Goal: Check status: Check status

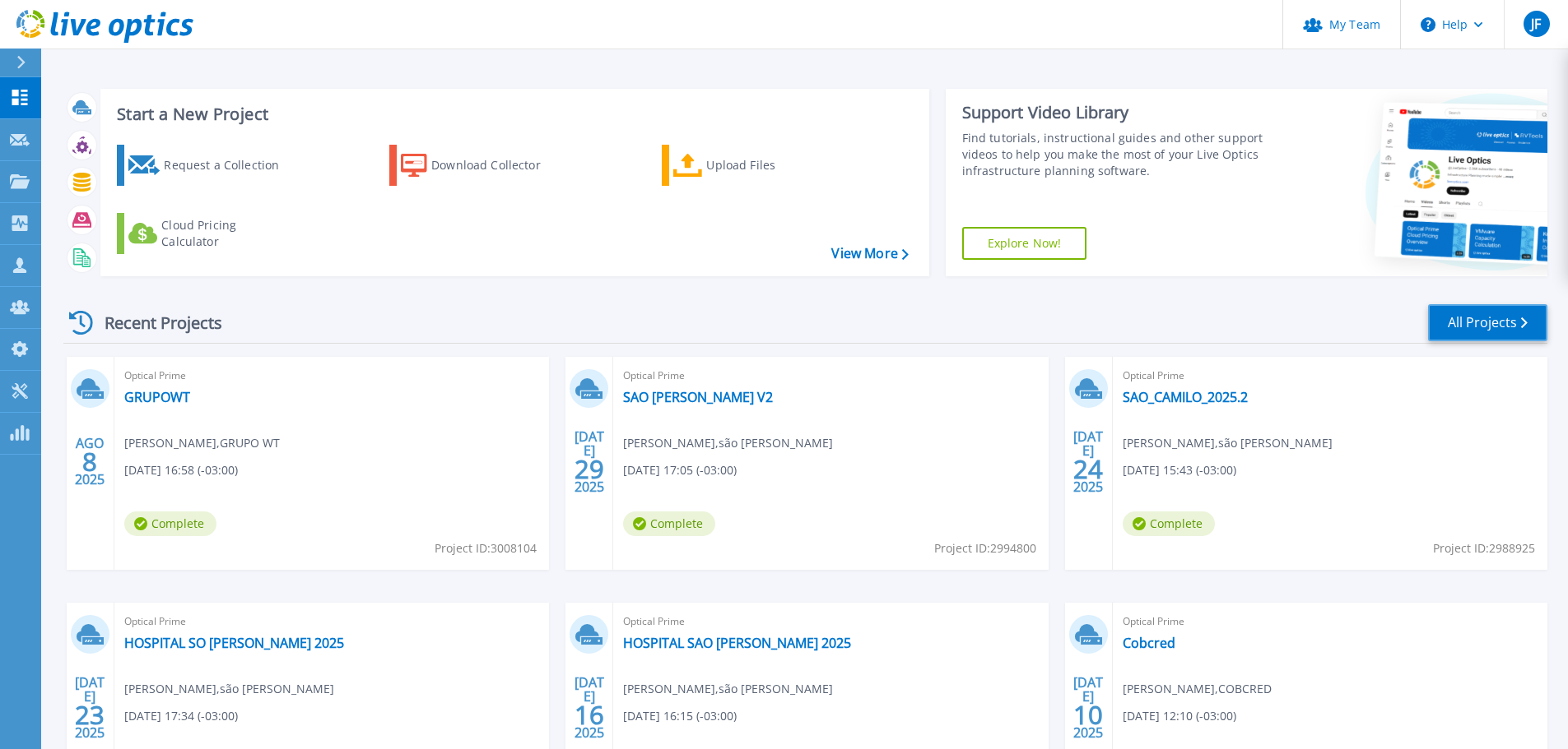
click at [1124, 323] on link "All Projects" at bounding box center [1487, 322] width 119 height 37
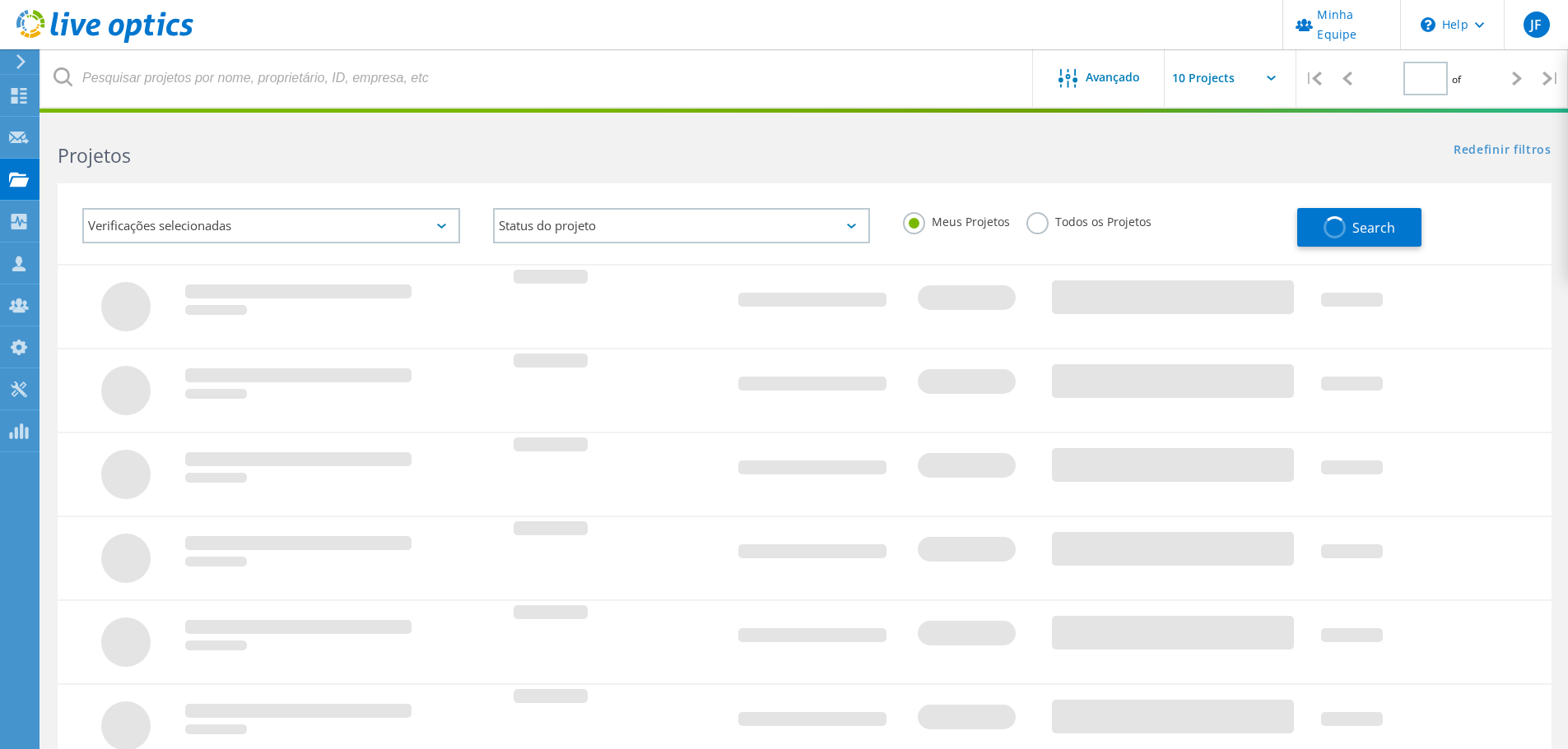
type input "1"
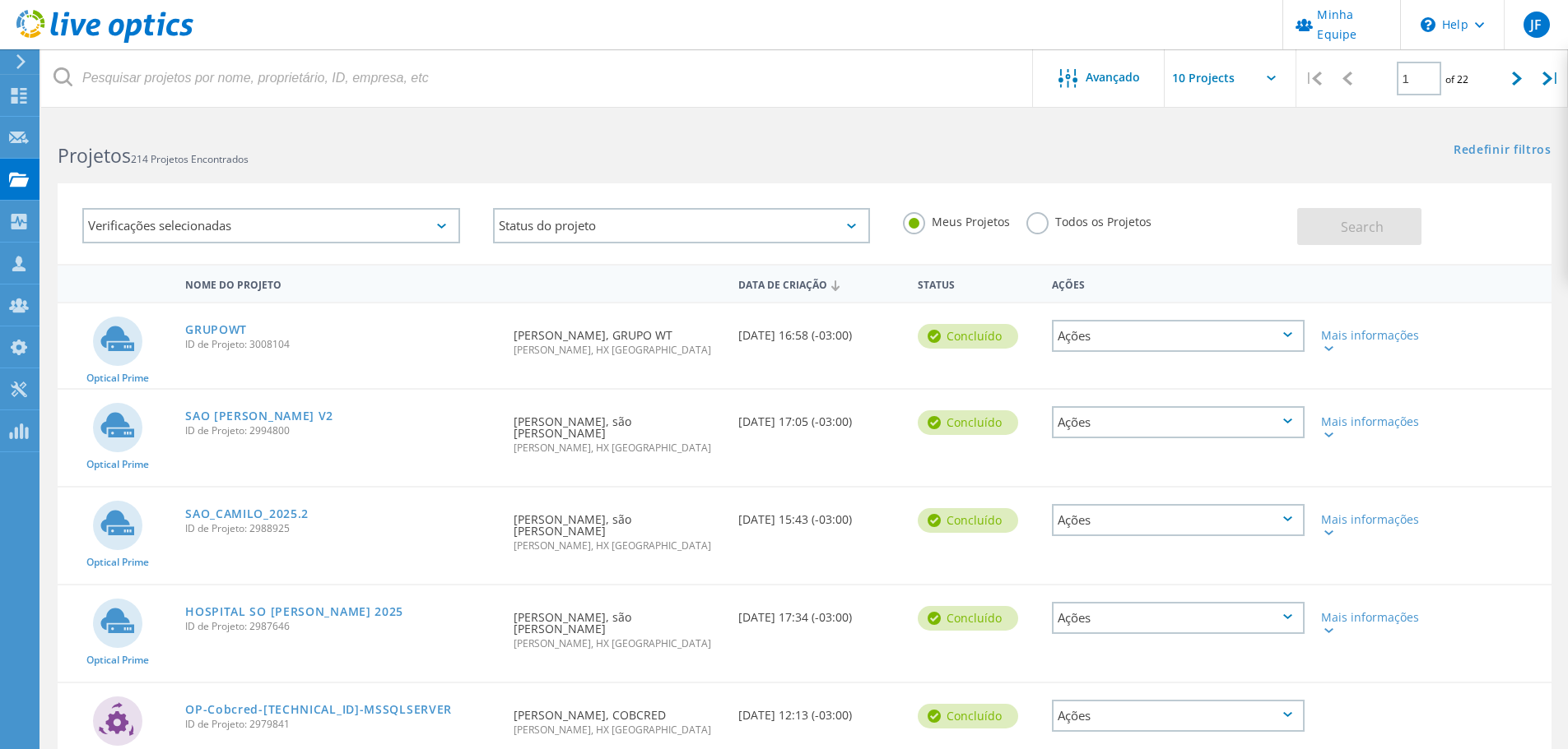
click at [1034, 227] on label "Todos os Projetos" at bounding box center [1089, 220] width 125 height 16
click at [0, 0] on input "Todos os Projetos" at bounding box center [0, 0] width 0 height 0
click at [1394, 234] on button "Search" at bounding box center [1359, 227] width 125 height 37
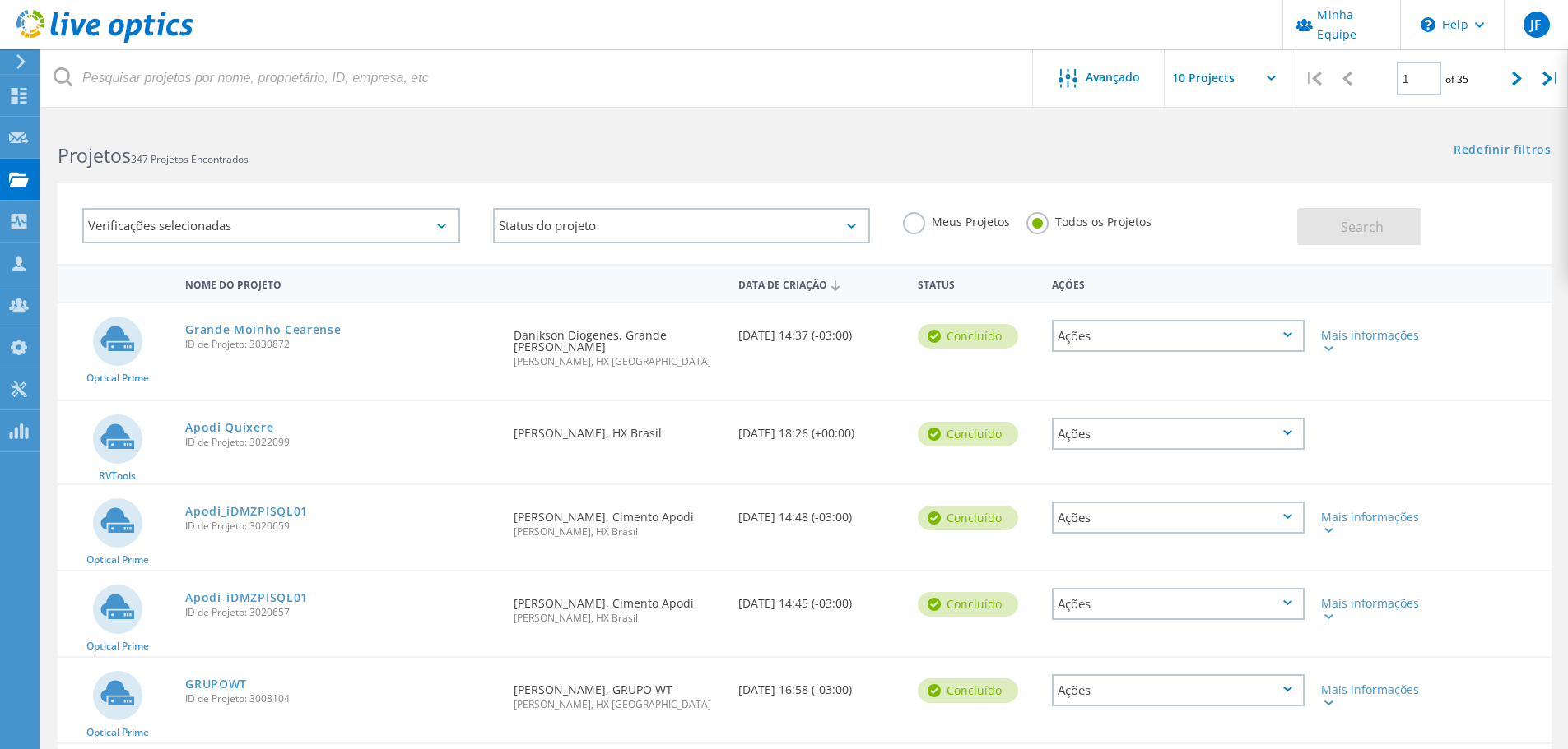
click at [328, 326] on link "Grande Moinho Cearense" at bounding box center [263, 330] width 156 height 12
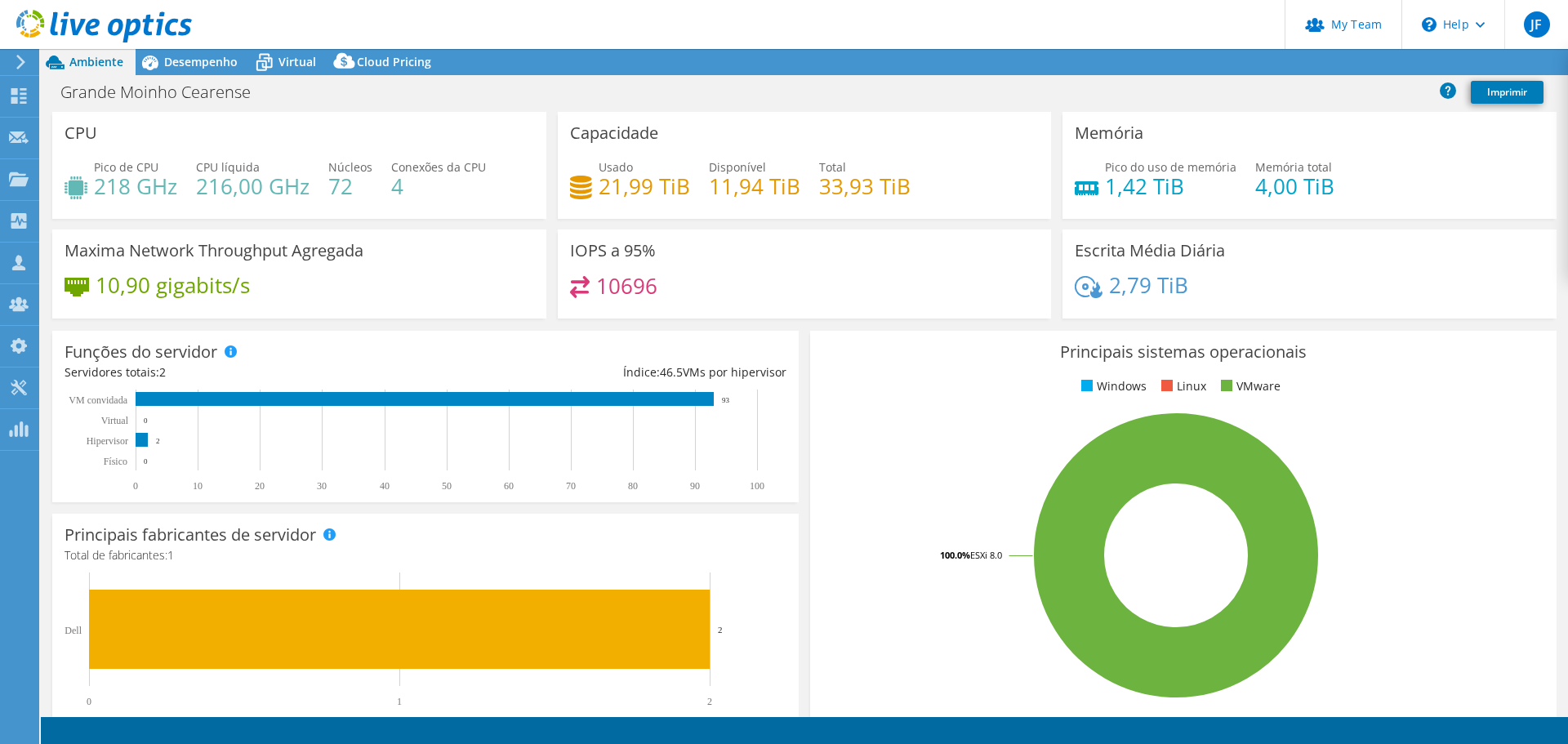
select select "USD"
click at [204, 63] on span "Desempenho" at bounding box center [201, 62] width 74 height 15
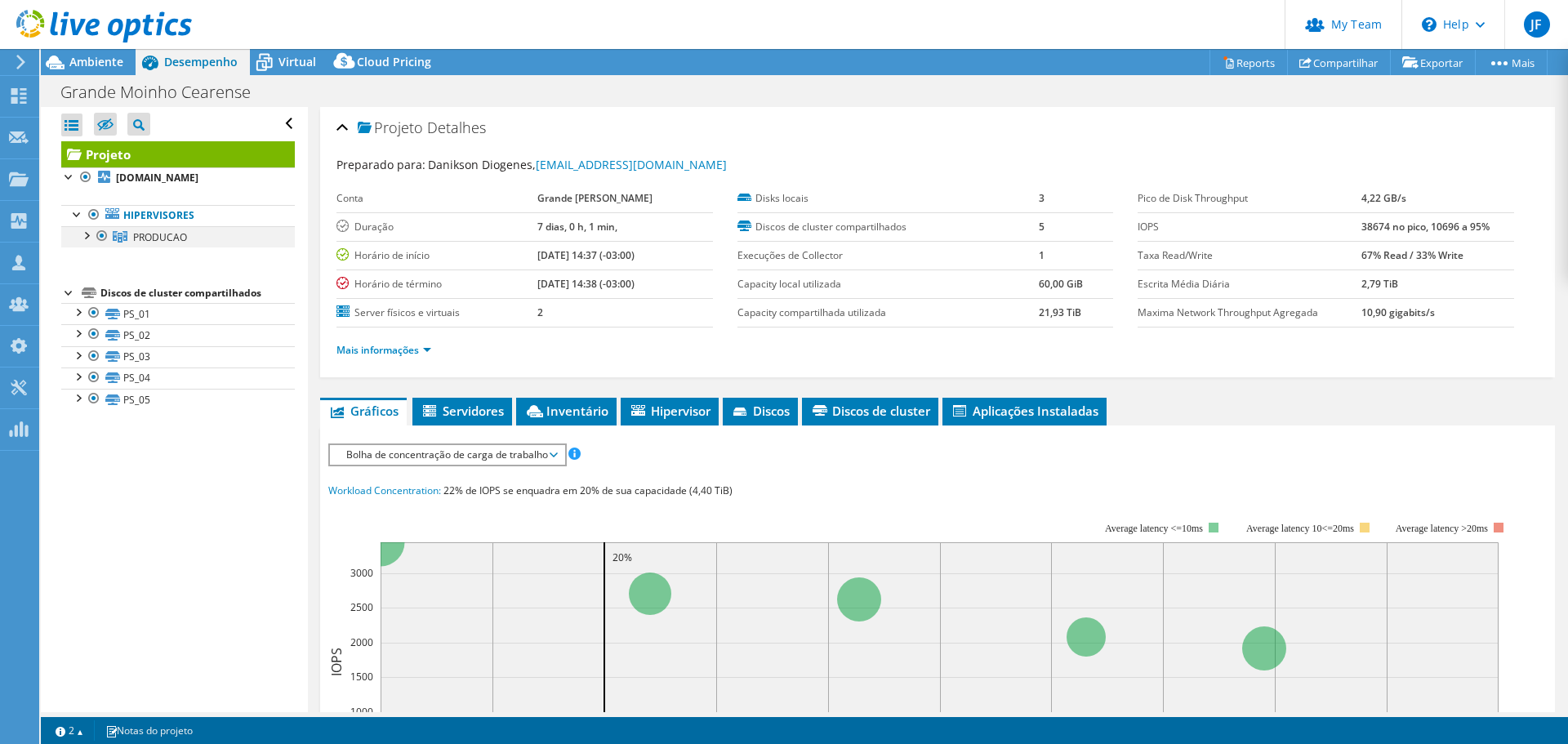
click at [87, 233] on div at bounding box center [85, 234] width 16 height 16
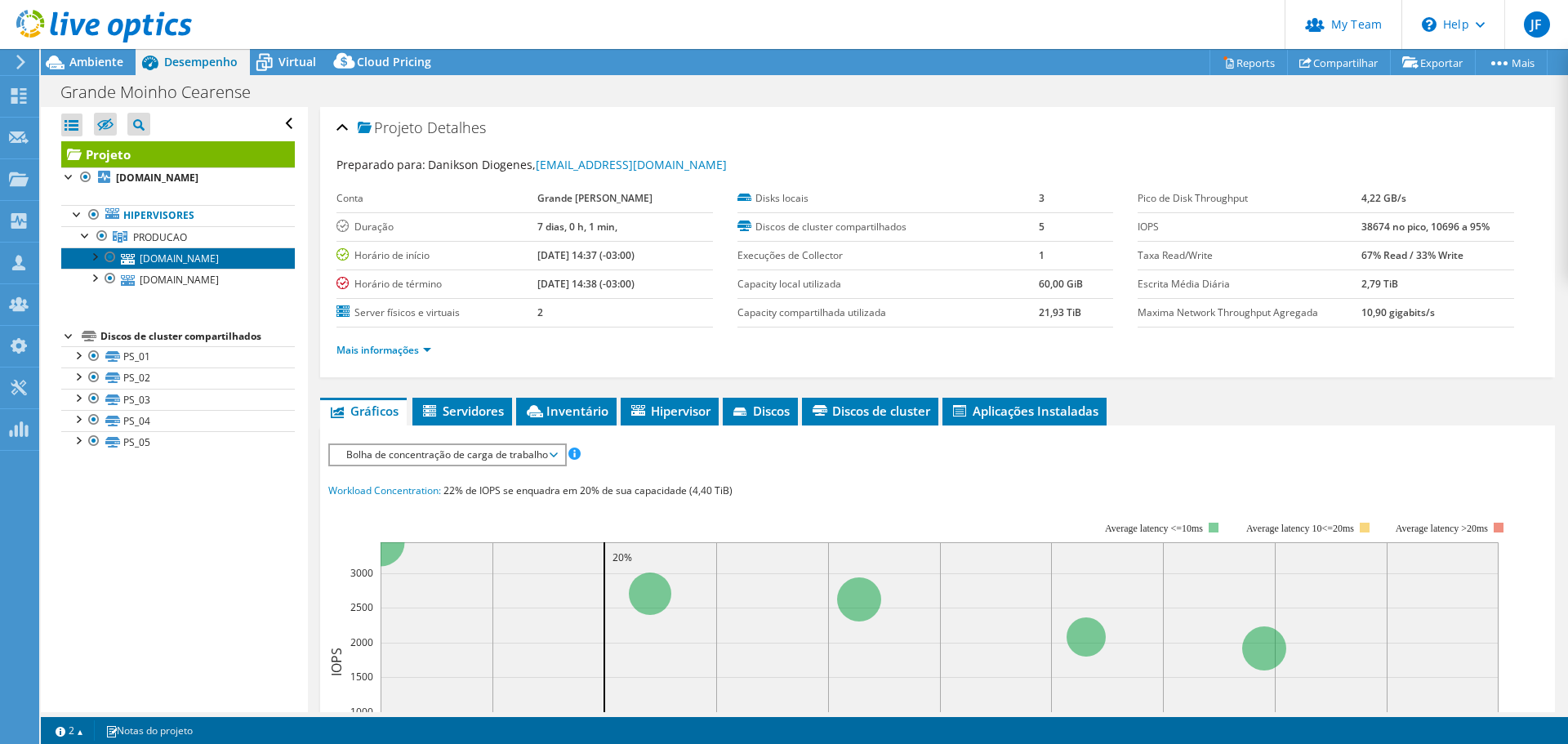
drag, startPoint x: 141, startPoint y: 256, endPoint x: 157, endPoint y: 255, distance: 16.0
click at [141, 256] on link "[DOMAIN_NAME]" at bounding box center [178, 258] width 234 height 21
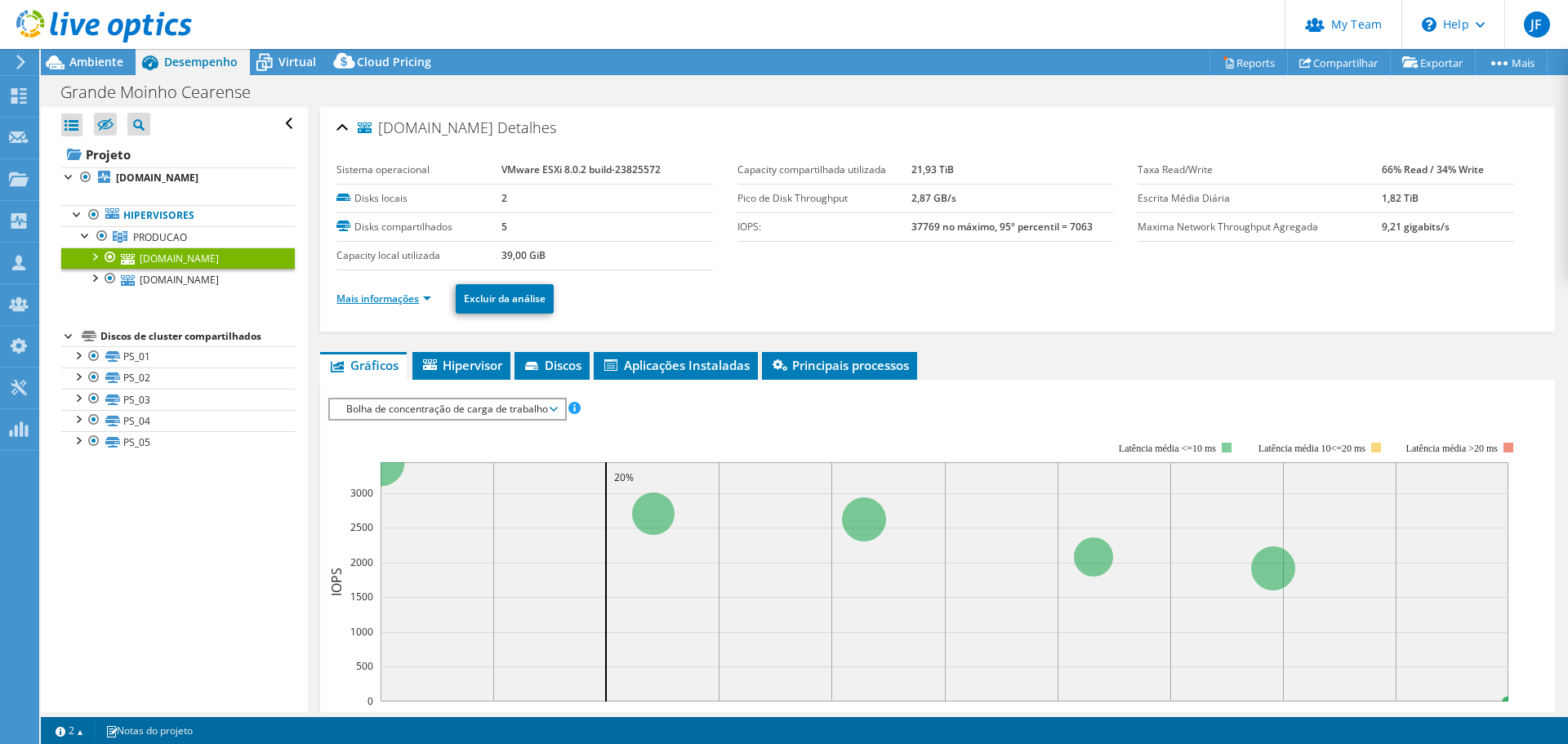
click at [428, 300] on link "Mais informações" at bounding box center [384, 298] width 95 height 14
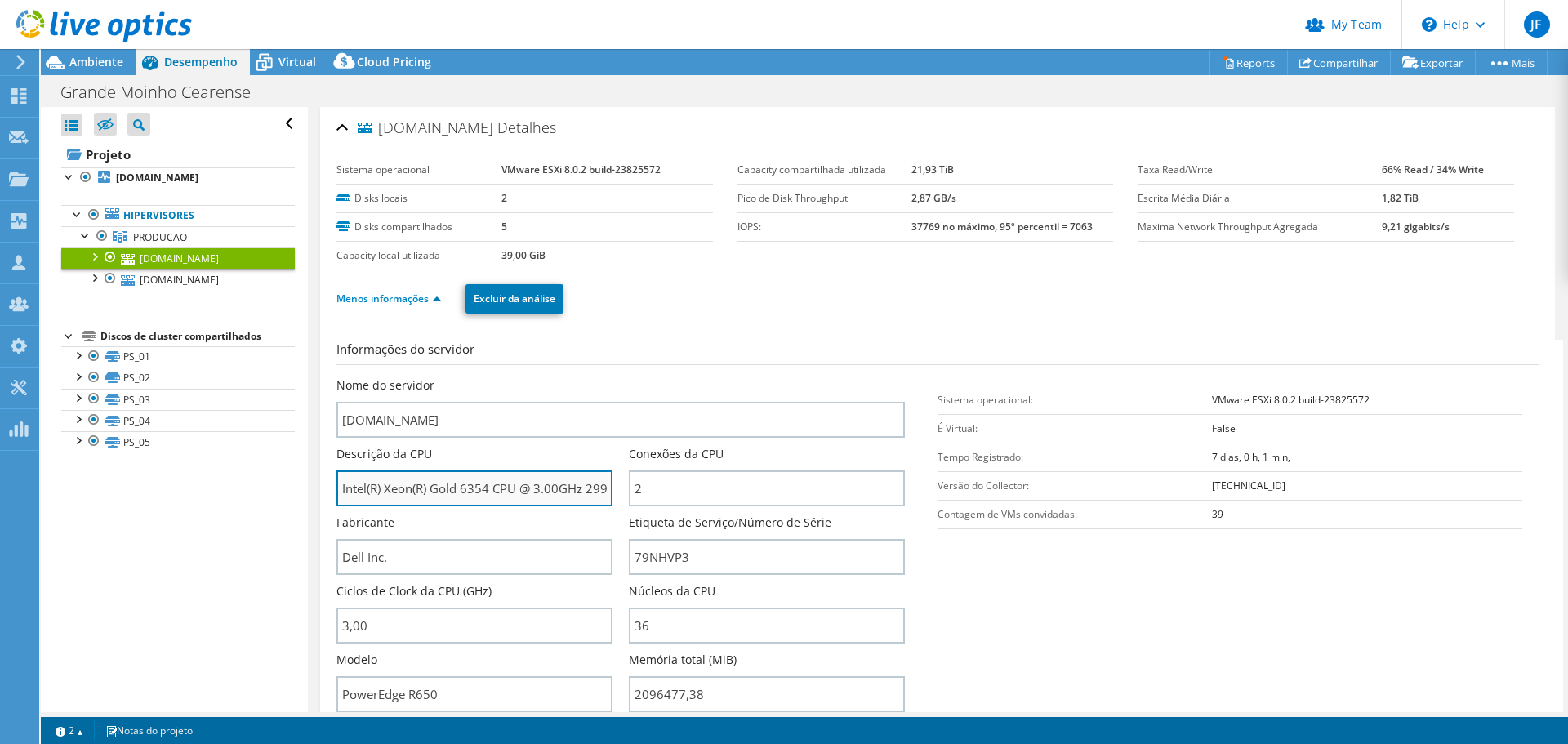
drag, startPoint x: 489, startPoint y: 491, endPoint x: 385, endPoint y: 482, distance: 104.4
click at [339, 483] on input "Intel(R) Xeon(R) Gold 6354 CPU @ 3.00GHz 299 GHz" at bounding box center [474, 488] width 276 height 36
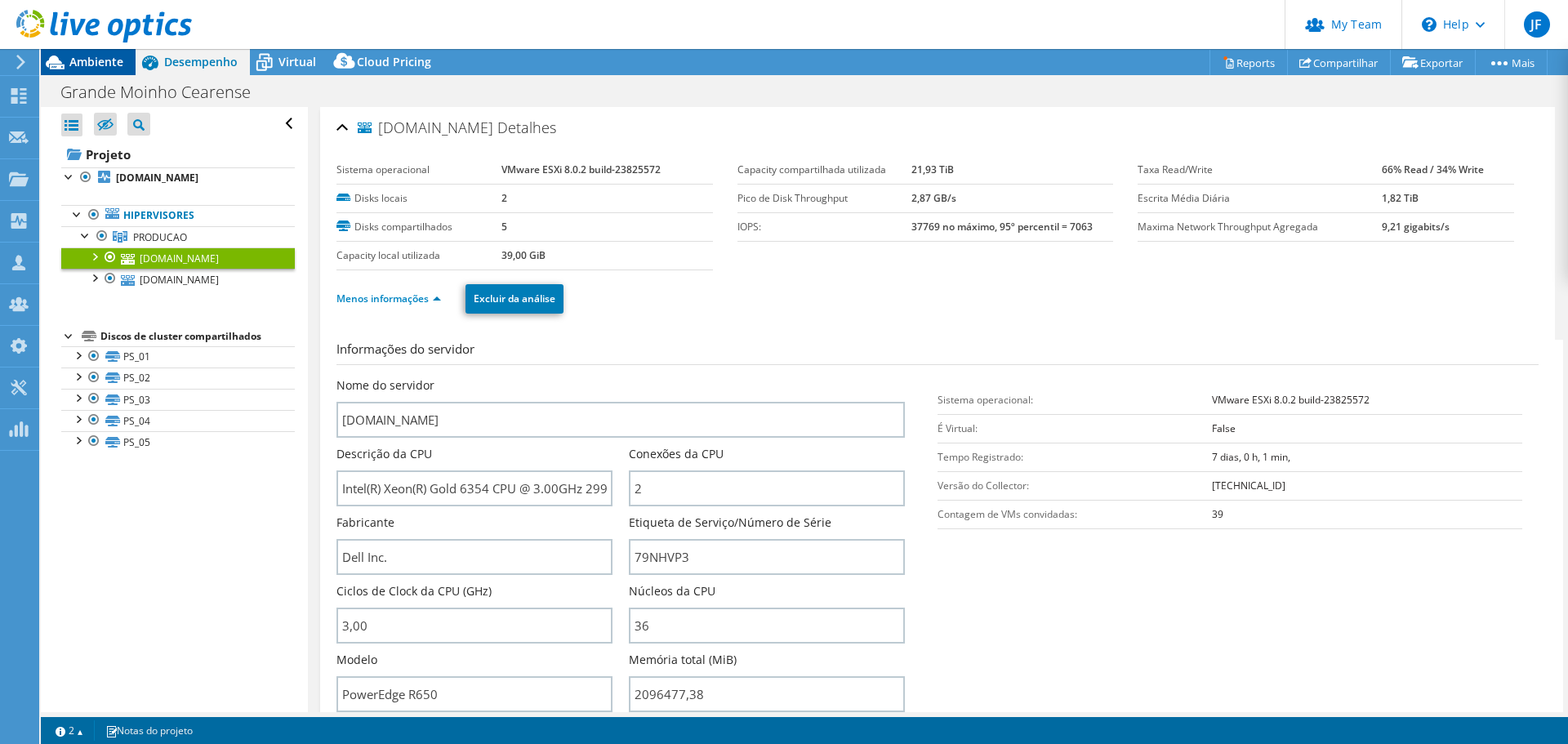
click at [89, 60] on span "Ambiente" at bounding box center [97, 62] width 54 height 15
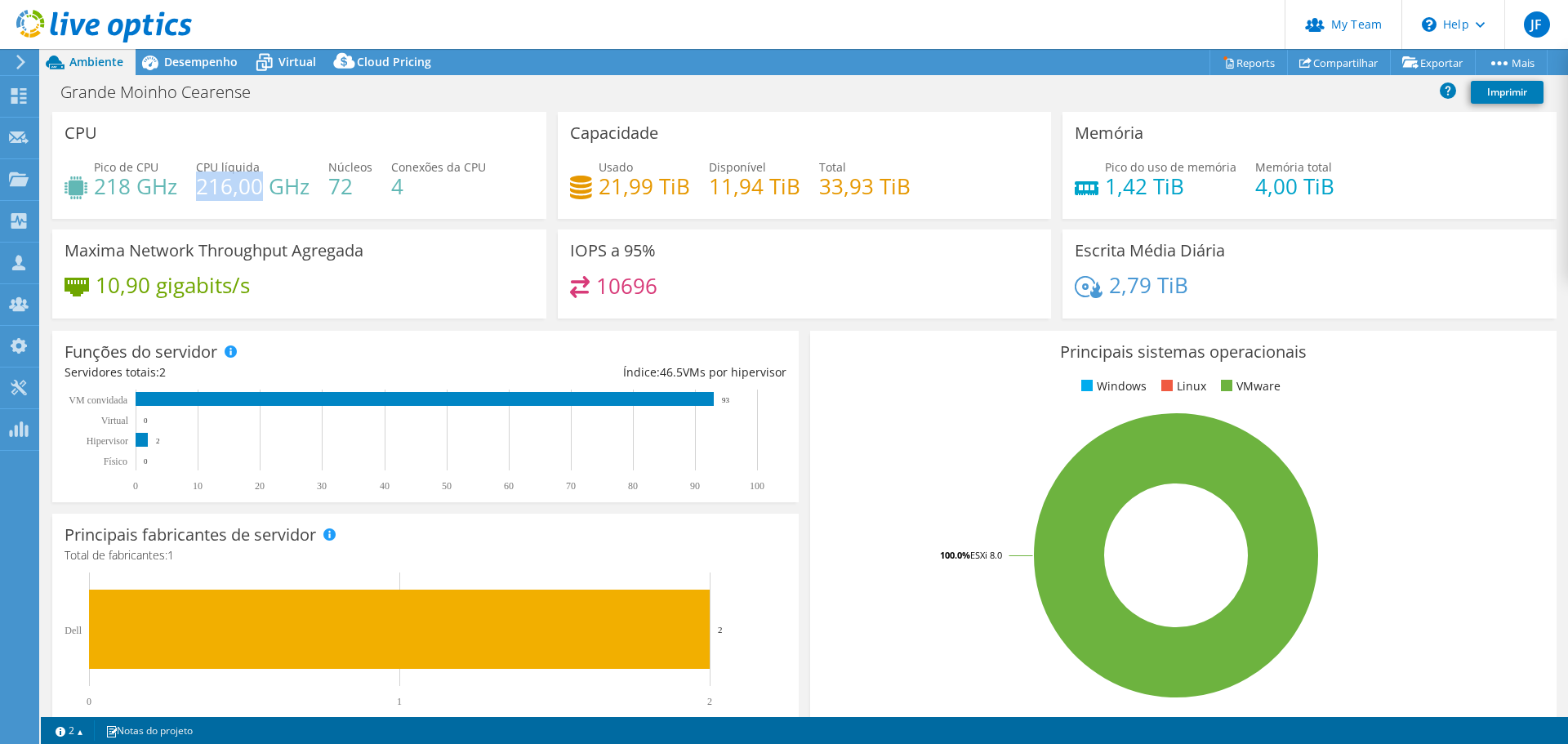
drag, startPoint x: 256, startPoint y: 185, endPoint x: 199, endPoint y: 182, distance: 57.1
click at [199, 182] on h4 "216,00 GHz" at bounding box center [252, 186] width 113 height 18
drag, startPoint x: 129, startPoint y: 187, endPoint x: 92, endPoint y: 190, distance: 37.1
click at [94, 189] on h4 "218 GHz" at bounding box center [135, 186] width 83 height 18
click at [203, 61] on span "Desempenho" at bounding box center [201, 62] width 74 height 15
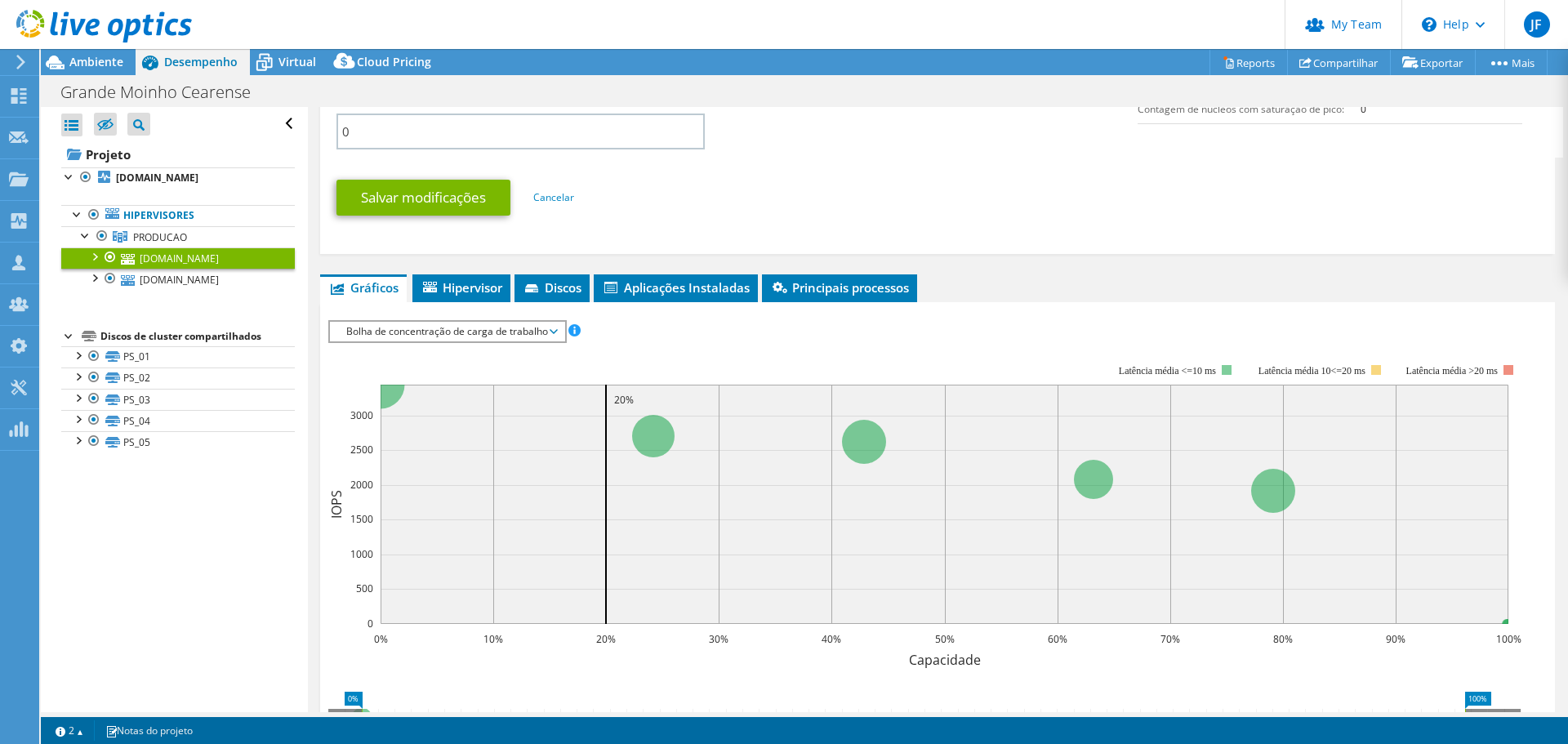
scroll to position [899, 0]
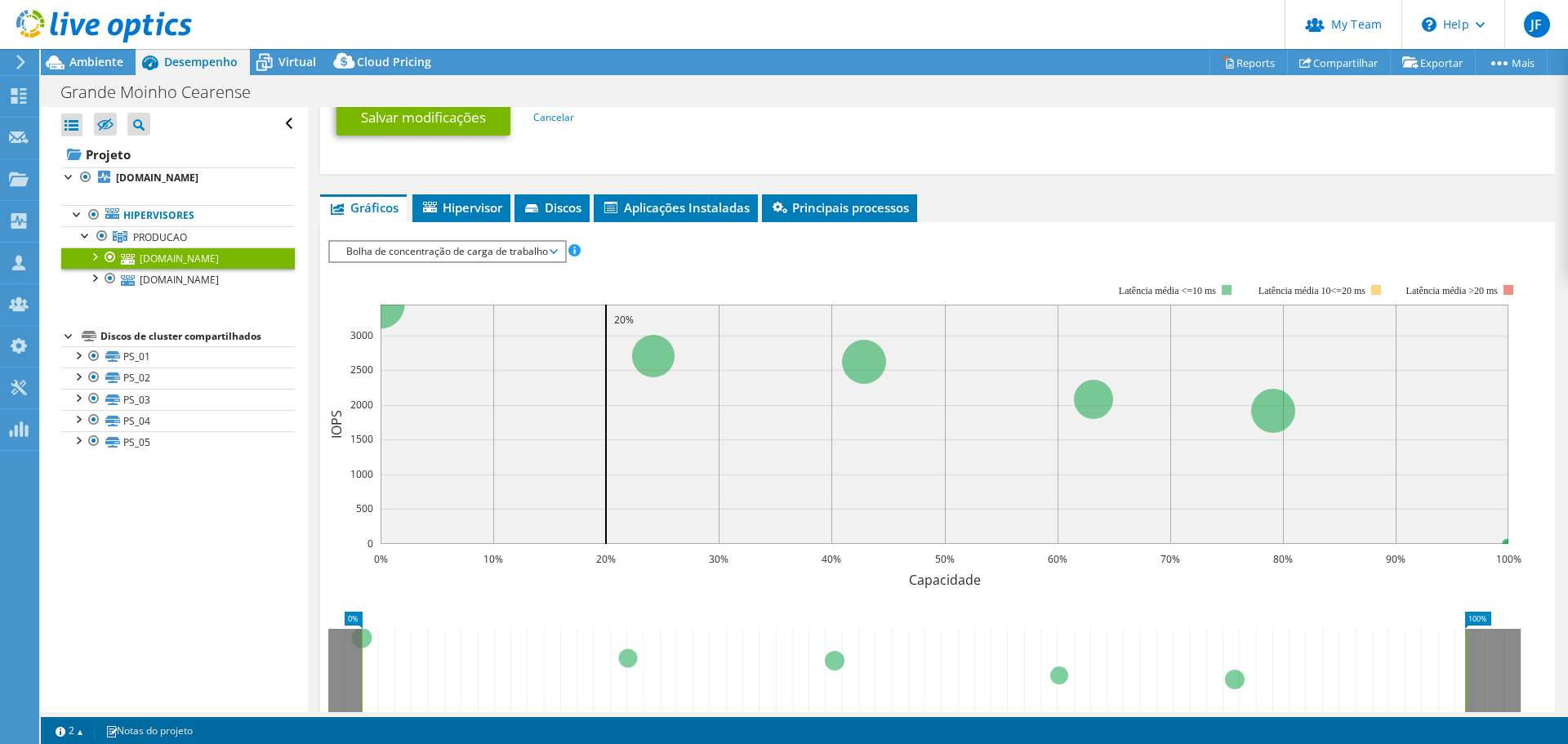
click at [521, 252] on span "Bolha de concentração de carga de trabalho" at bounding box center [447, 252] width 218 height 19
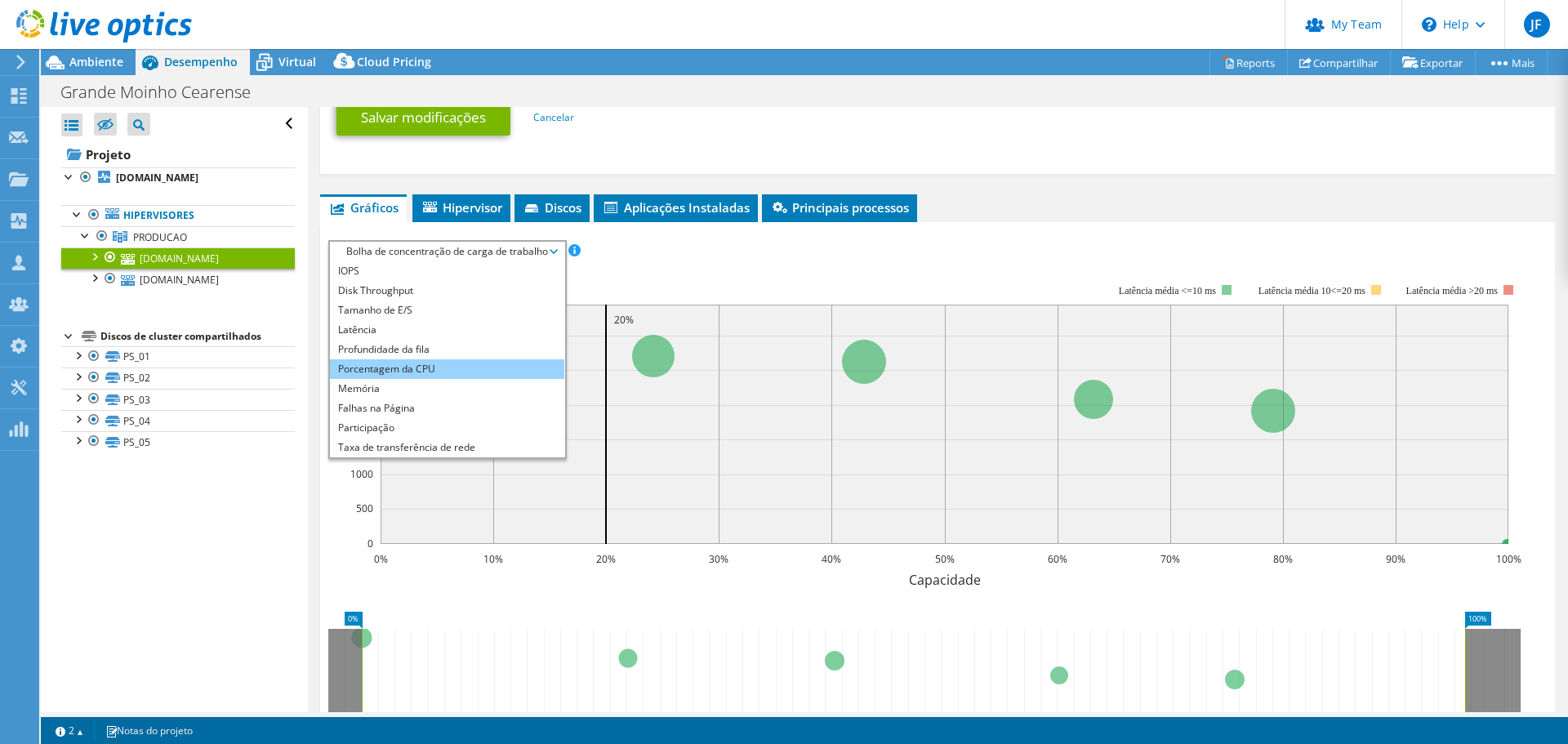
click at [406, 375] on li "Porcentagem da CPU" at bounding box center [447, 370] width 234 height 19
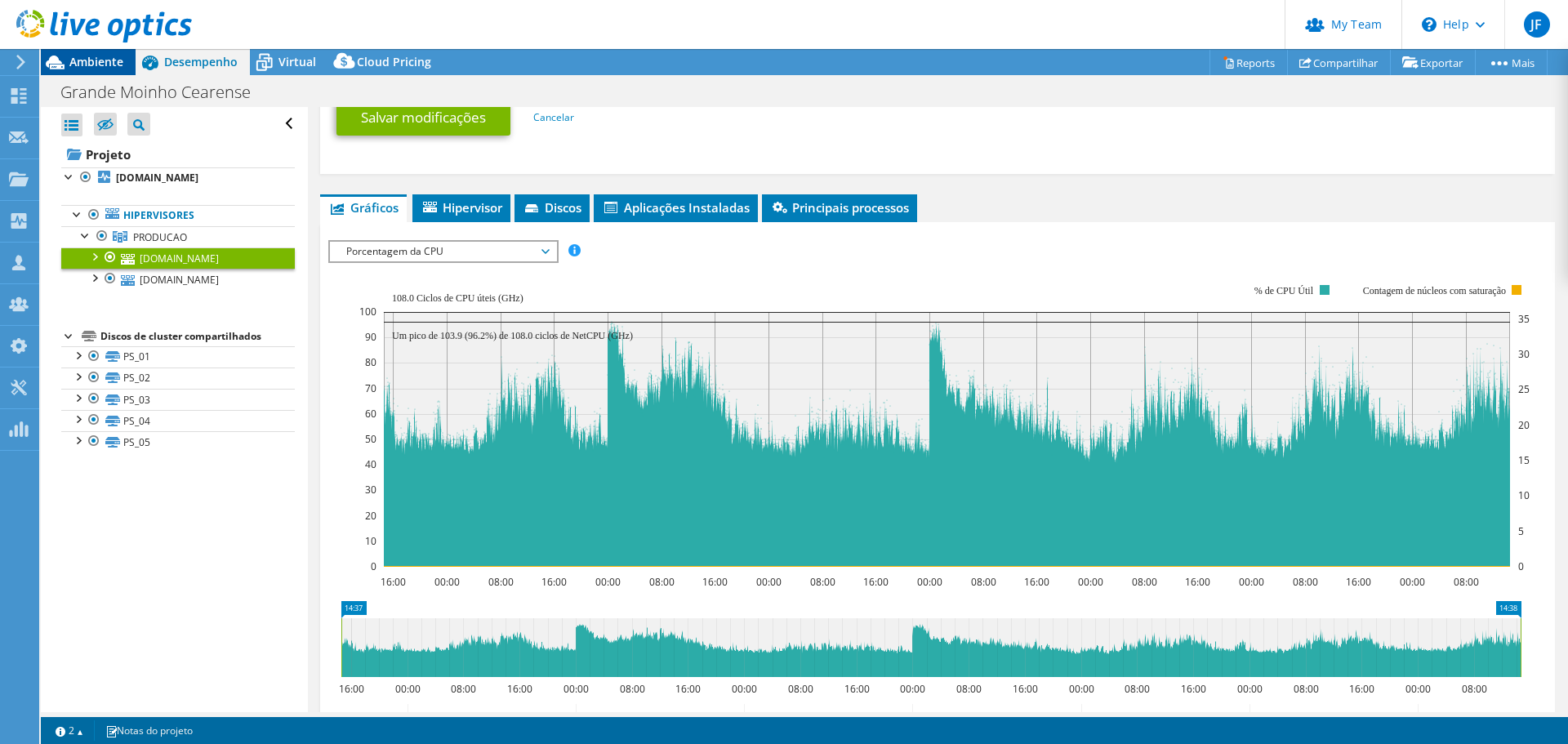
click at [101, 63] on span "Ambiente" at bounding box center [97, 62] width 54 height 15
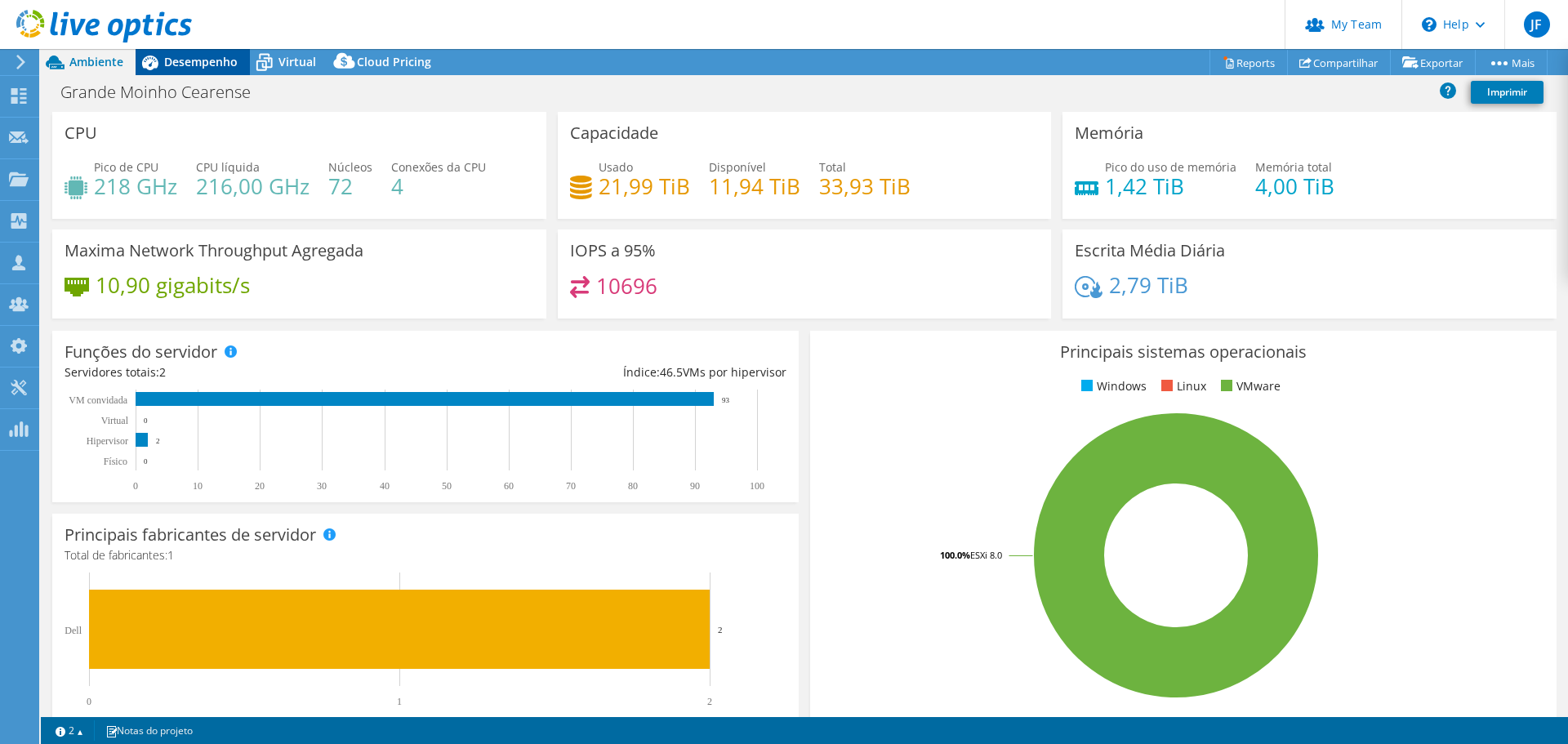
click at [168, 64] on span "Desempenho" at bounding box center [201, 62] width 74 height 15
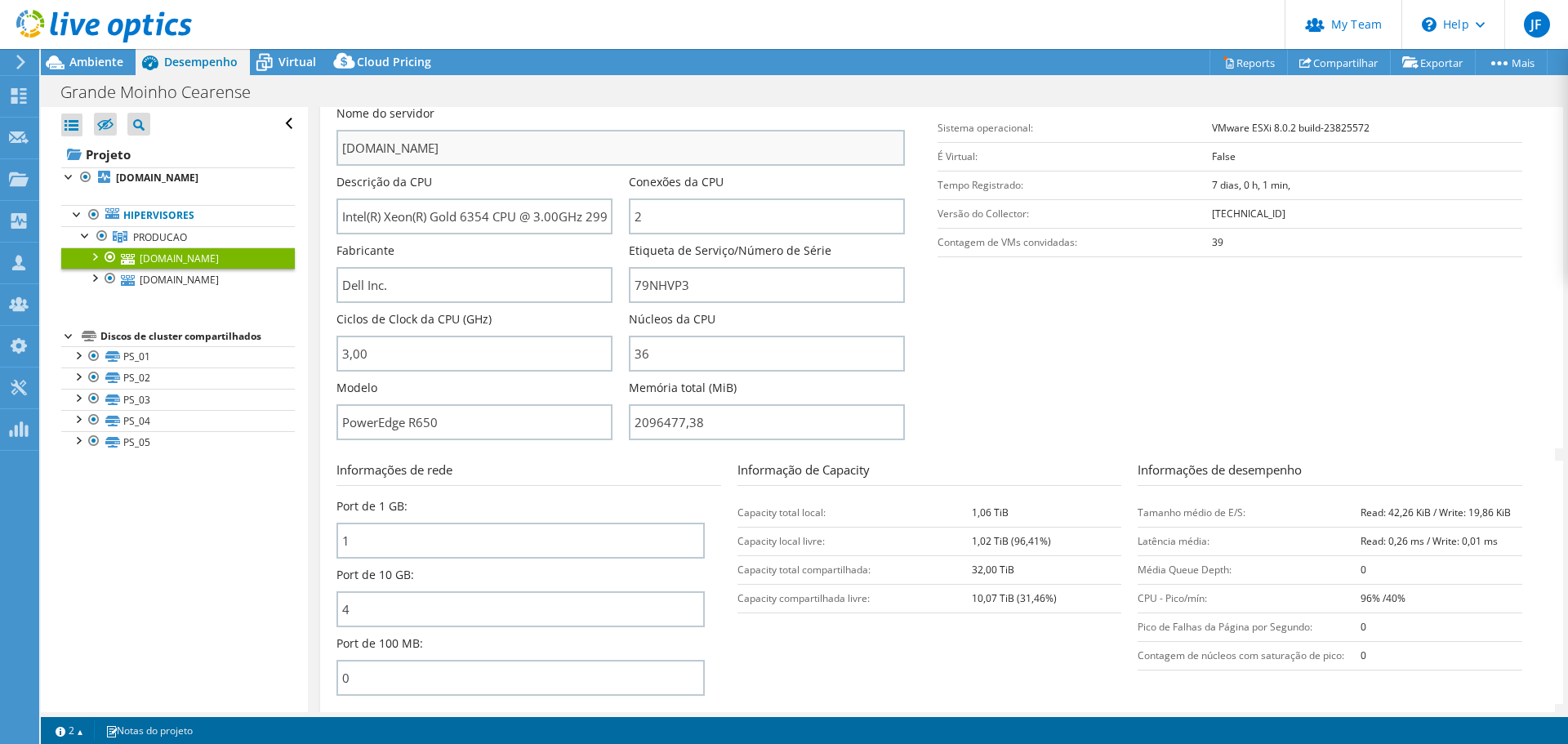
scroll to position [245, 0]
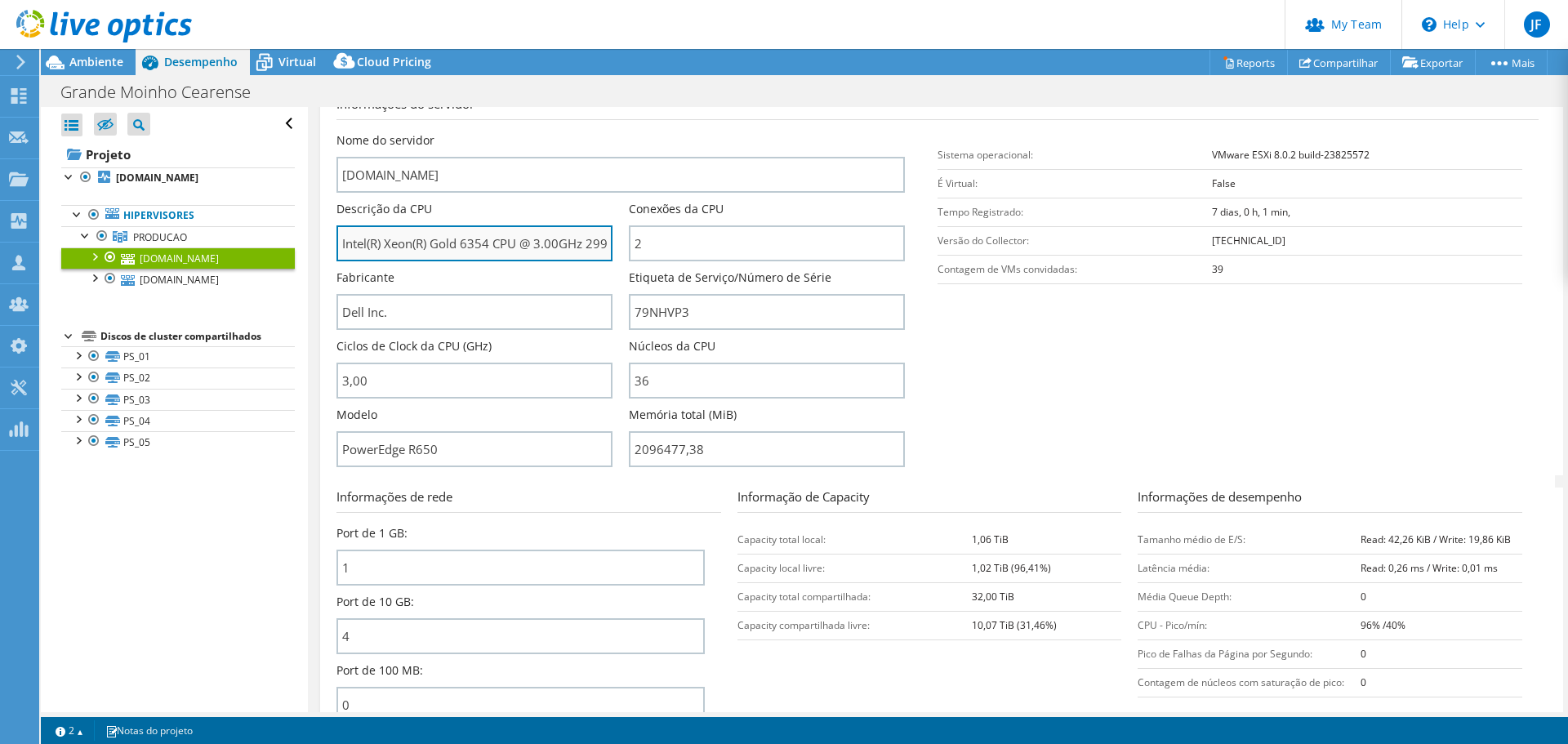
drag, startPoint x: 492, startPoint y: 245, endPoint x: 437, endPoint y: 245, distance: 55.0
click at [437, 245] on input "Intel(R) Xeon(R) Gold 6354 CPU @ 3.00GHz 299 GHz" at bounding box center [474, 243] width 276 height 36
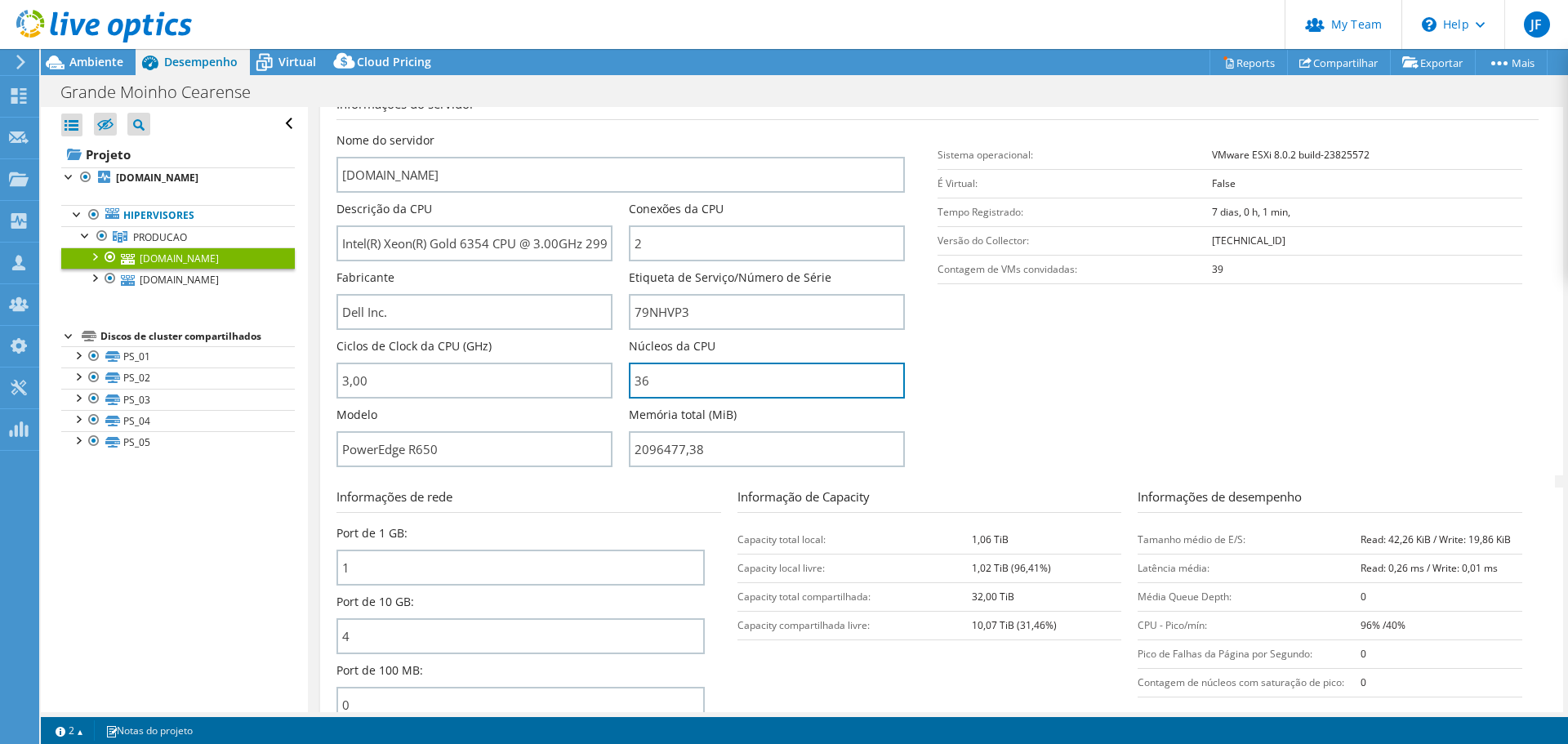
drag, startPoint x: 653, startPoint y: 385, endPoint x: 618, endPoint y: 382, distance: 35.1
click at [618, 133] on div "Nome do servidor [DOMAIN_NAME] Descrição da CPU Intel(R) Xeon(R) Gold 6354 CPU …" at bounding box center [629, 133] width 585 height 0
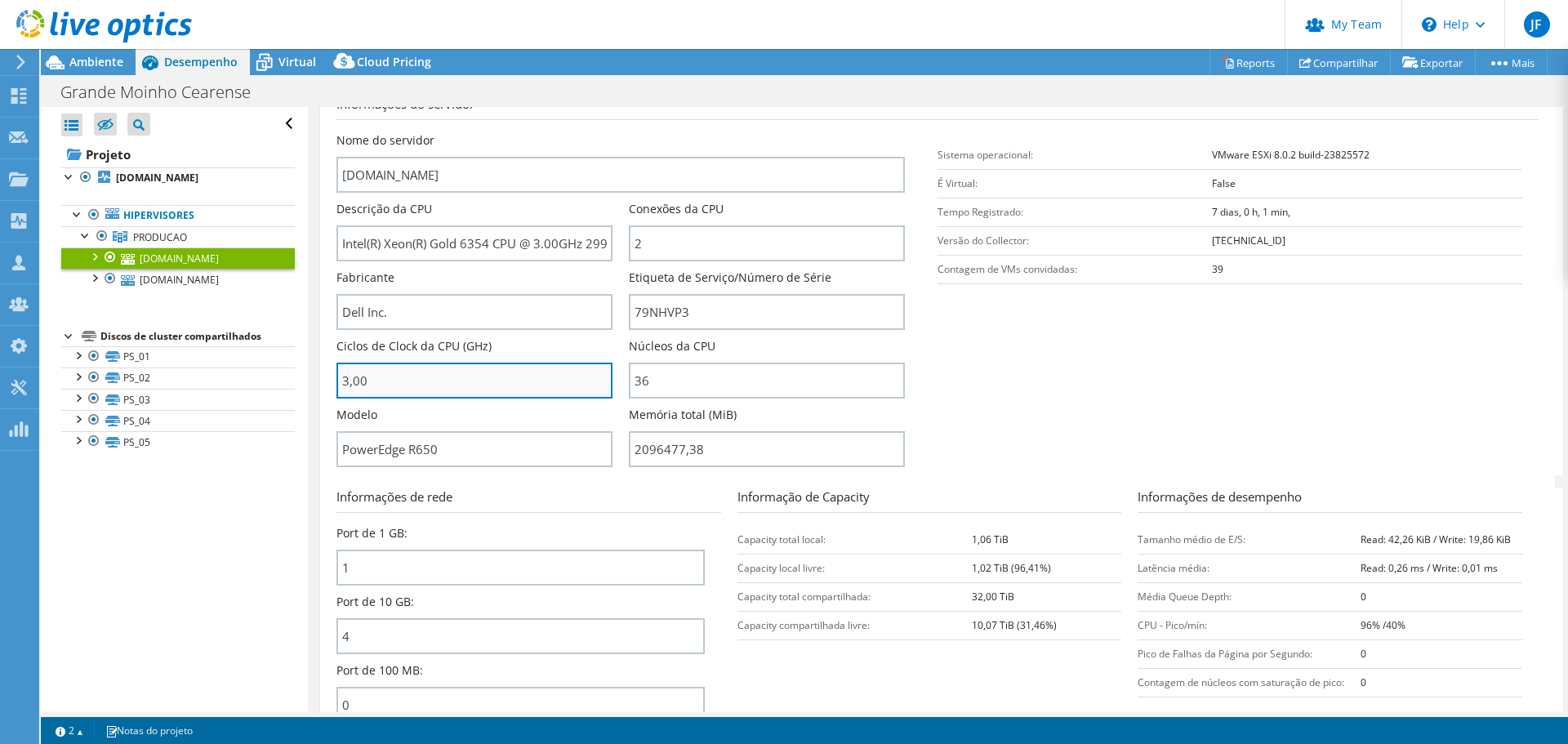
drag, startPoint x: 391, startPoint y: 385, endPoint x: 339, endPoint y: 386, distance: 52.0
click at [339, 386] on input "3,00" at bounding box center [474, 380] width 276 height 36
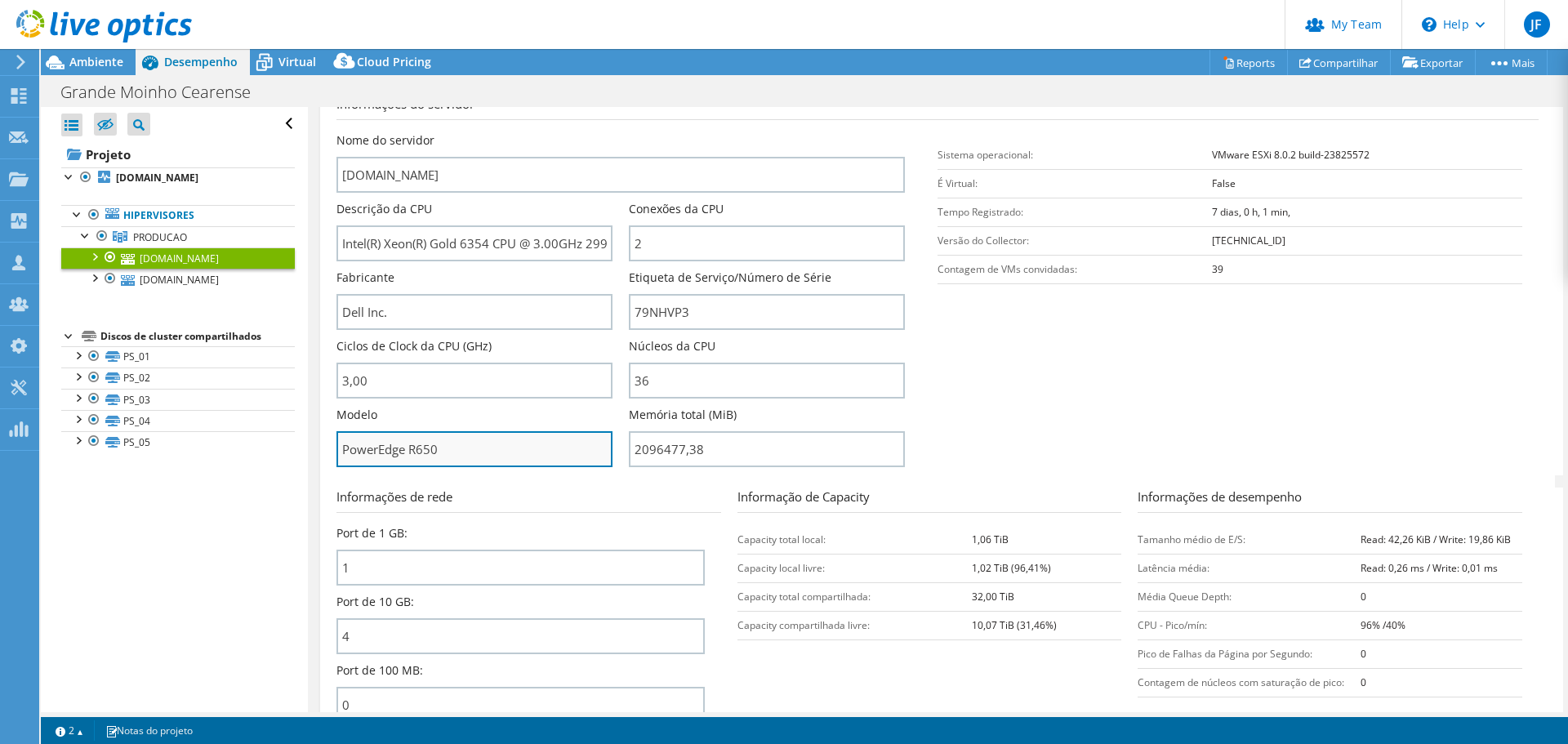
type input "300"
drag, startPoint x: 436, startPoint y: 453, endPoint x: 388, endPoint y: 454, distance: 48.0
click at [400, 454] on input "PowerEdge R650" at bounding box center [474, 449] width 276 height 36
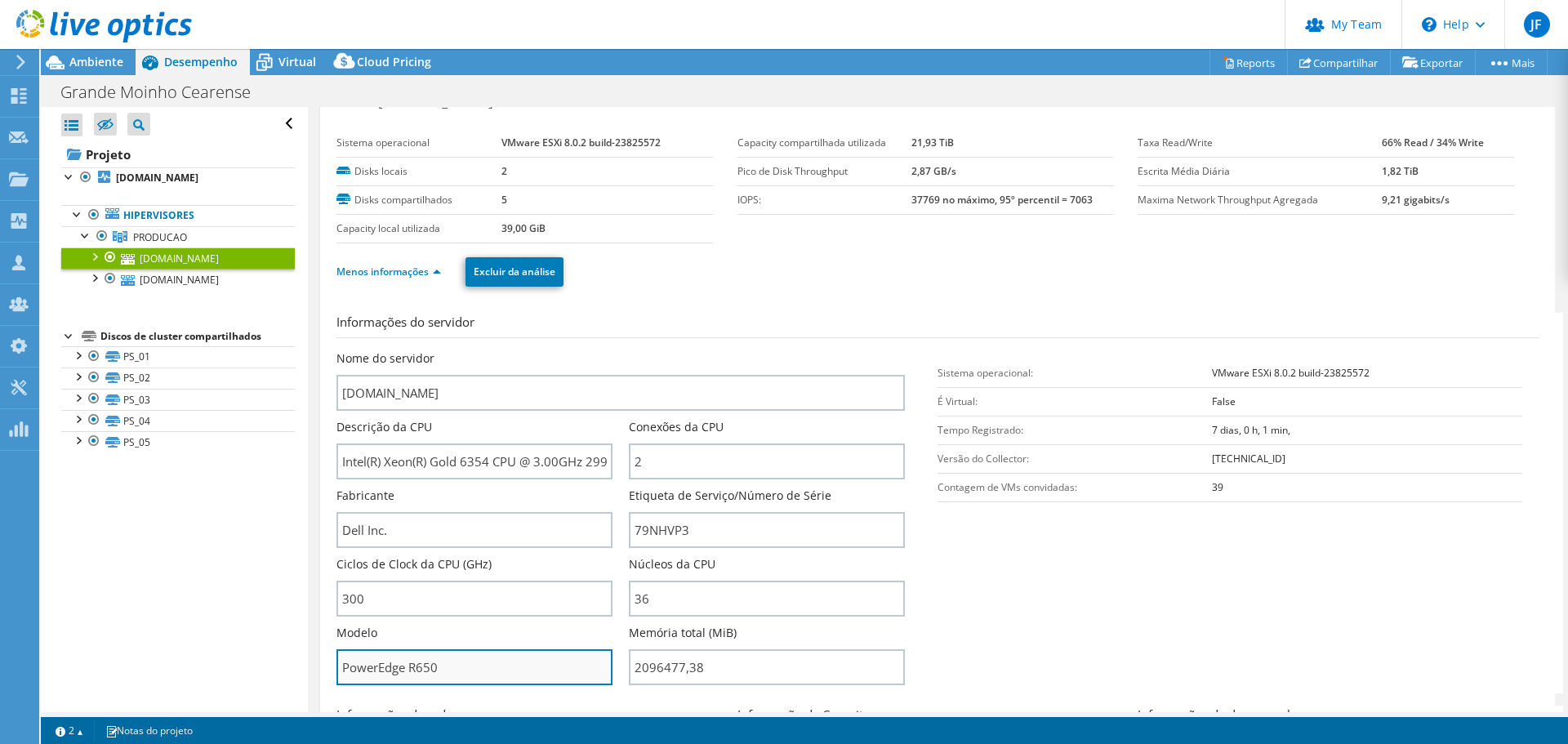
scroll to position [0, 0]
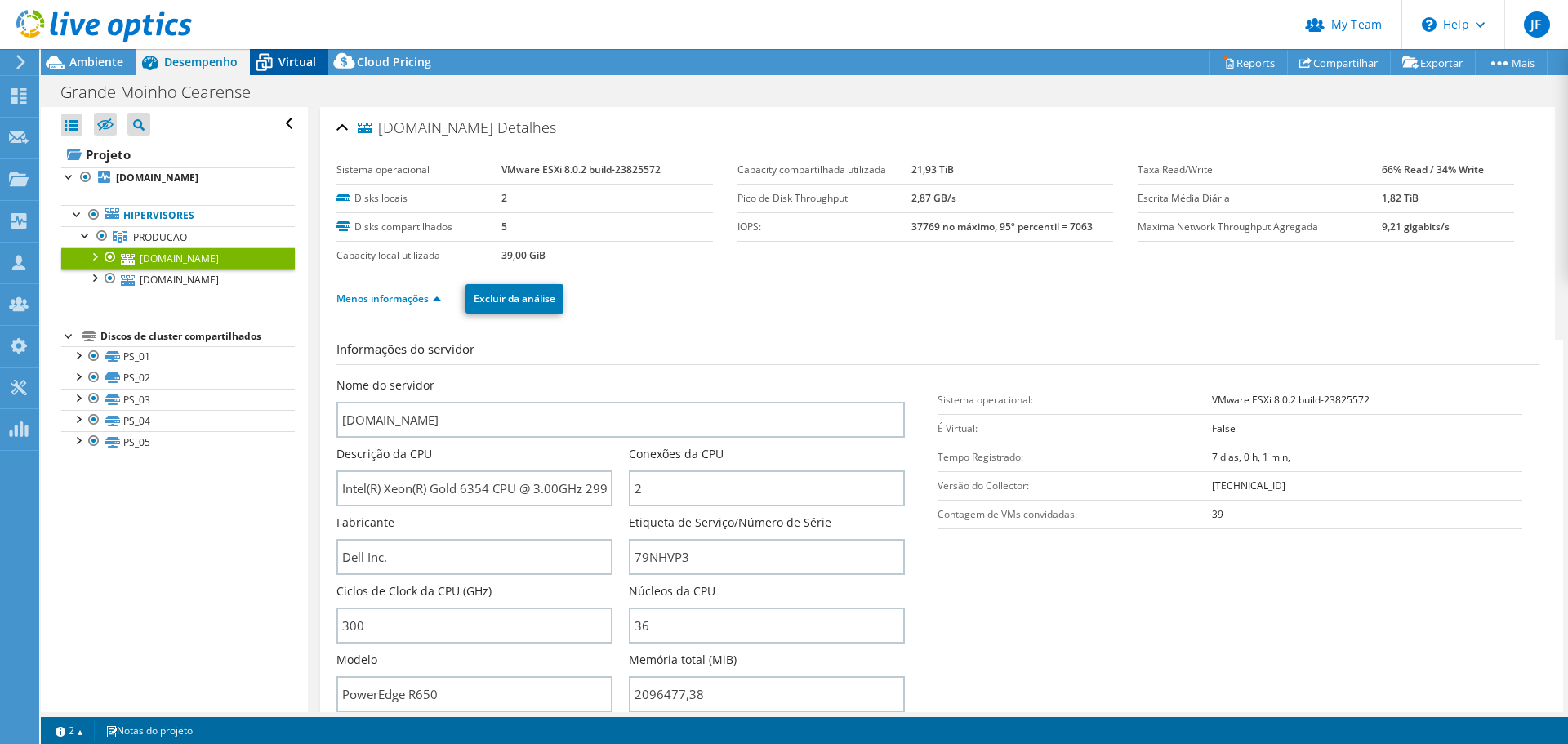
click at [285, 60] on span "Virtual" at bounding box center [297, 62] width 38 height 15
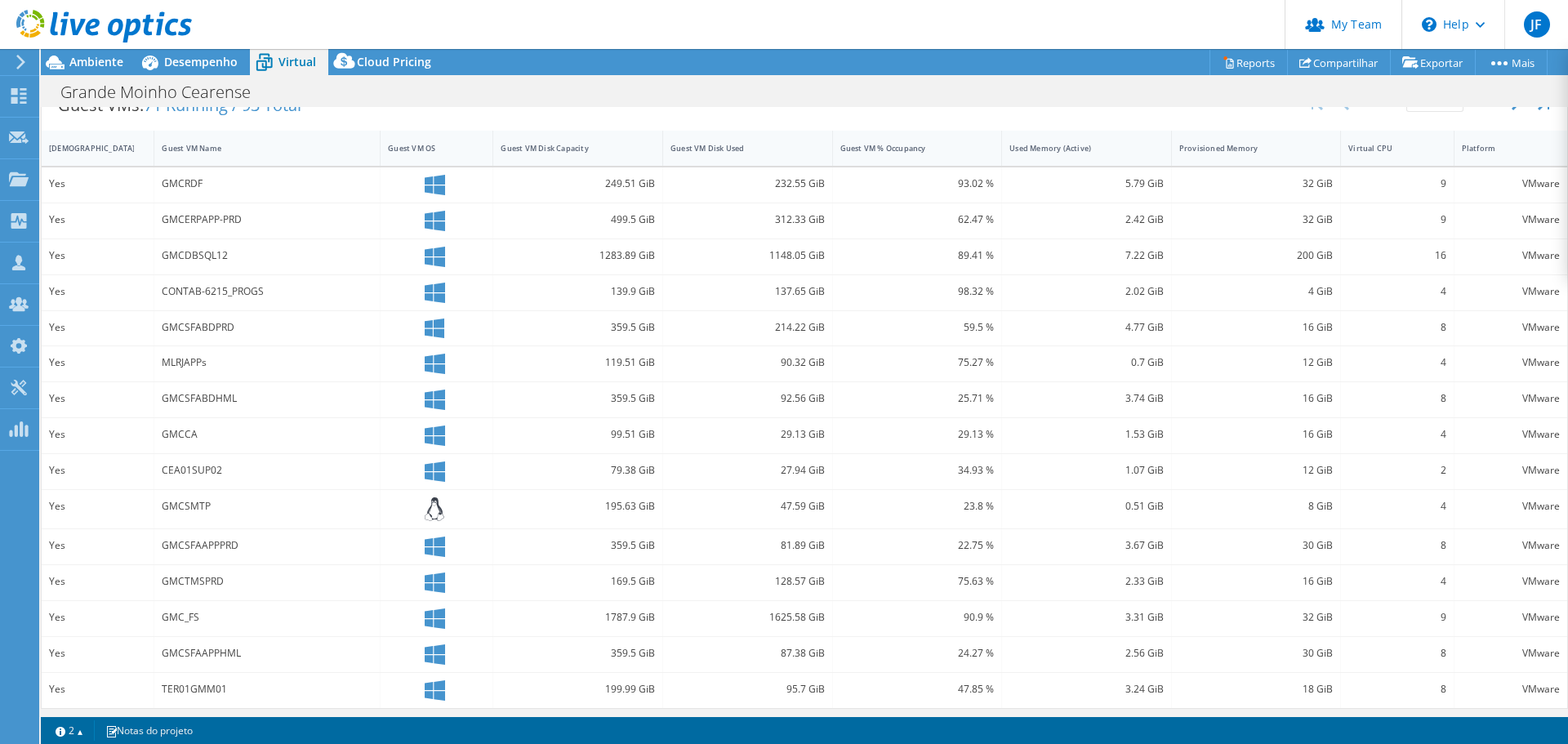
scroll to position [354, 0]
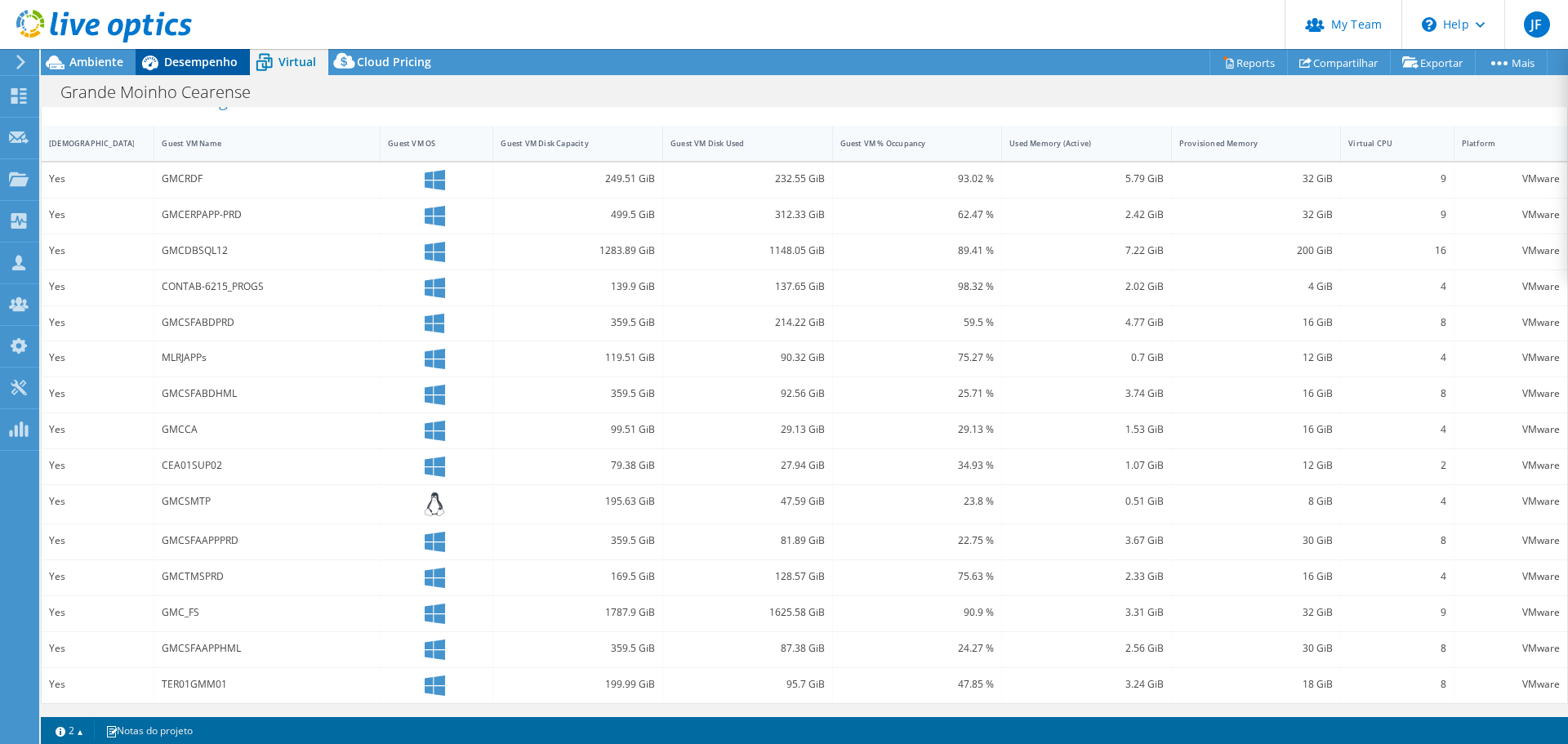
click at [197, 60] on span "Desempenho" at bounding box center [201, 62] width 74 height 15
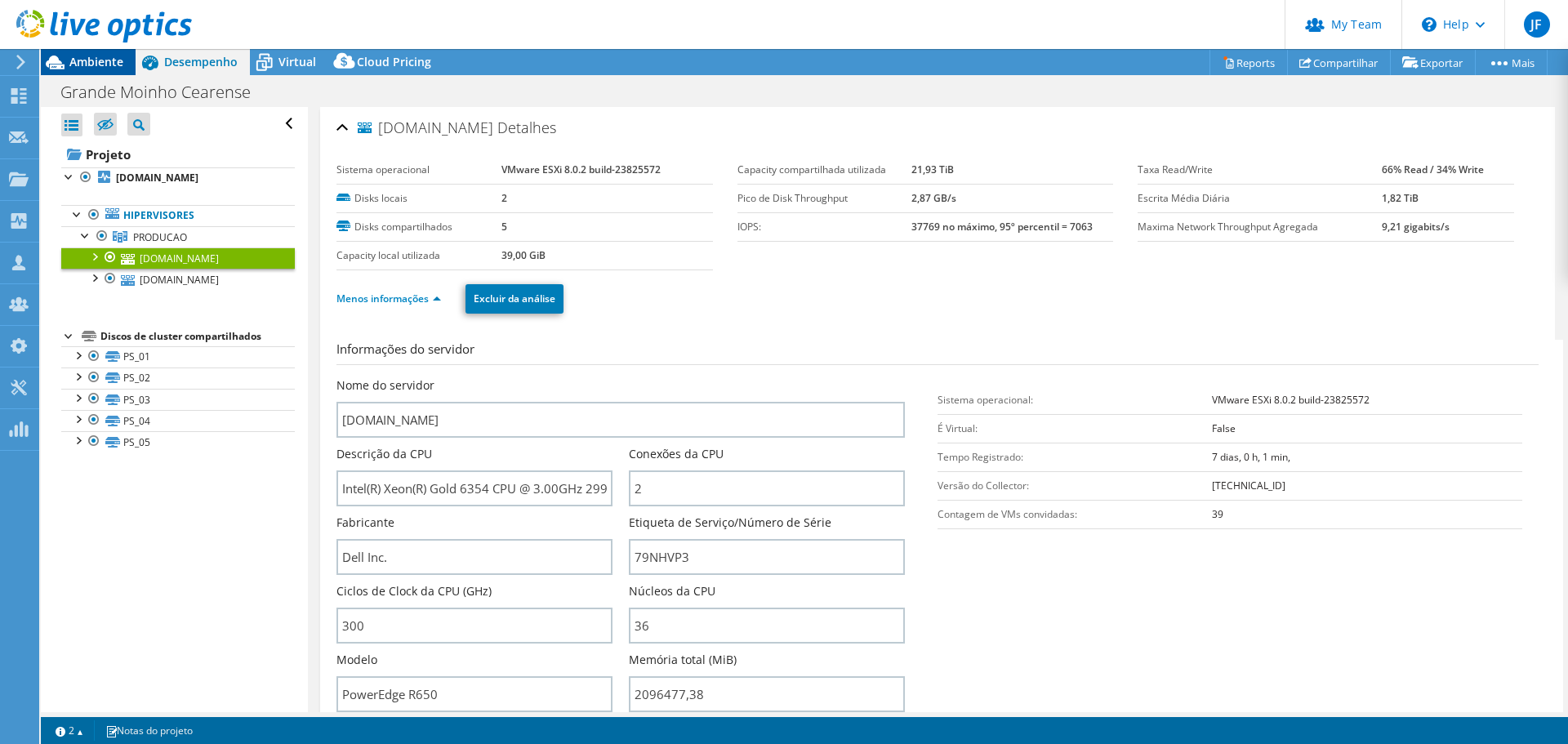
click at [90, 57] on span "Ambiente" at bounding box center [97, 62] width 54 height 15
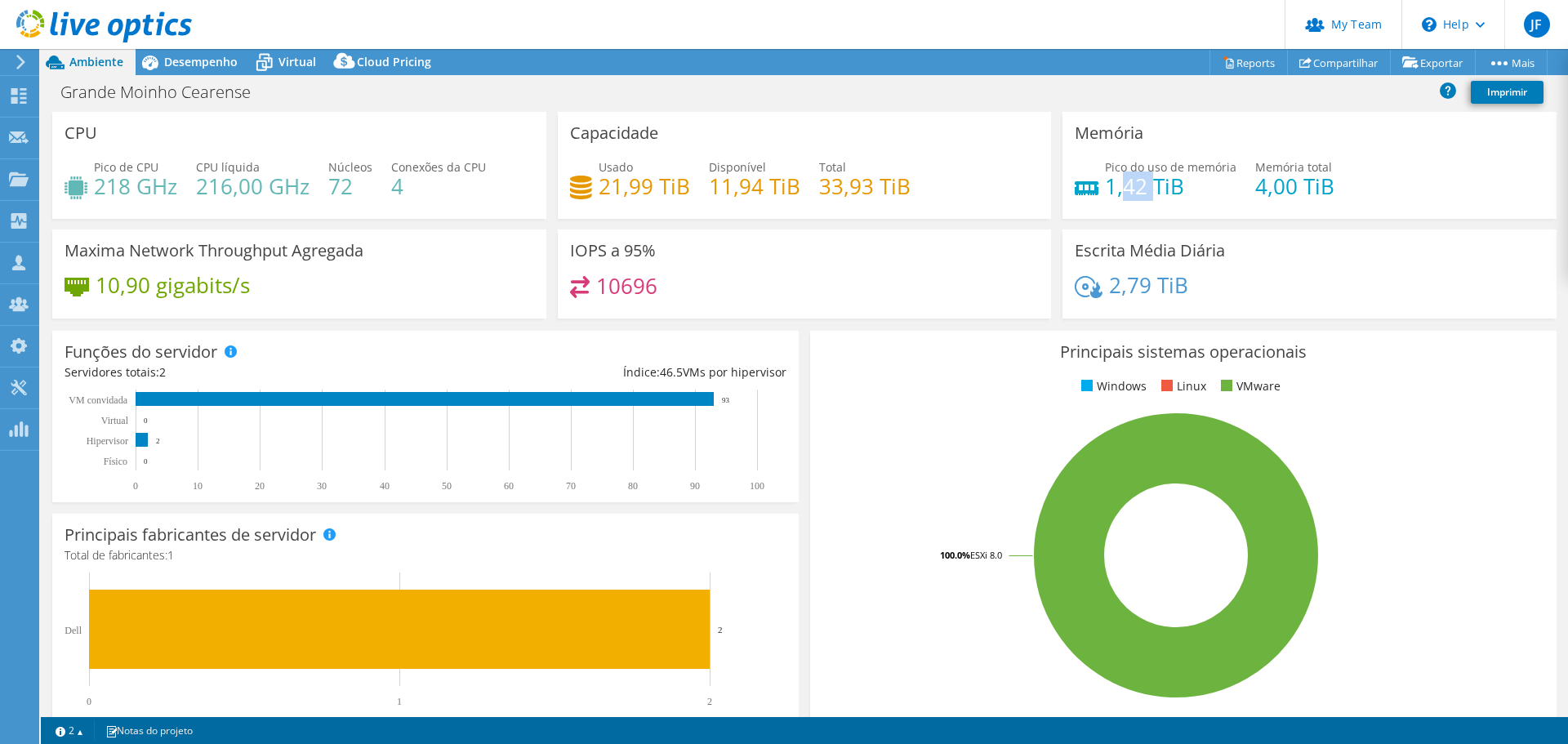
drag, startPoint x: 1137, startPoint y: 187, endPoint x: 1103, endPoint y: 187, distance: 34.0
click at [1107, 187] on h4 "1,42 TiB" at bounding box center [1170, 186] width 132 height 18
click at [1141, 192] on h4 "1,42 TiB" at bounding box center [1170, 186] width 132 height 18
drag, startPoint x: 1139, startPoint y: 188, endPoint x: 1098, endPoint y: 187, distance: 41.0
click at [1105, 187] on h4 "1,42 TiB" at bounding box center [1170, 186] width 132 height 18
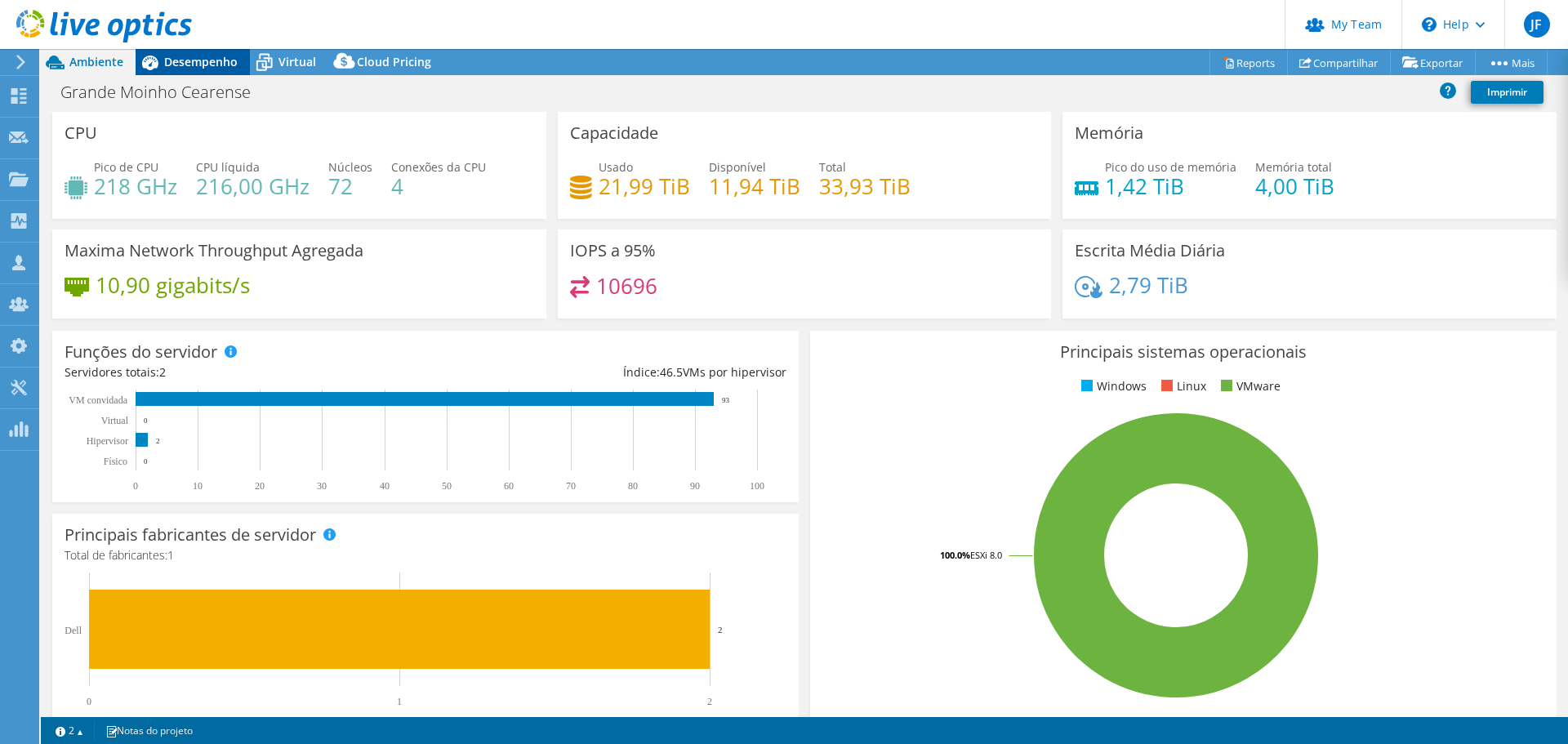
click at [203, 62] on span "Desempenho" at bounding box center [201, 62] width 74 height 15
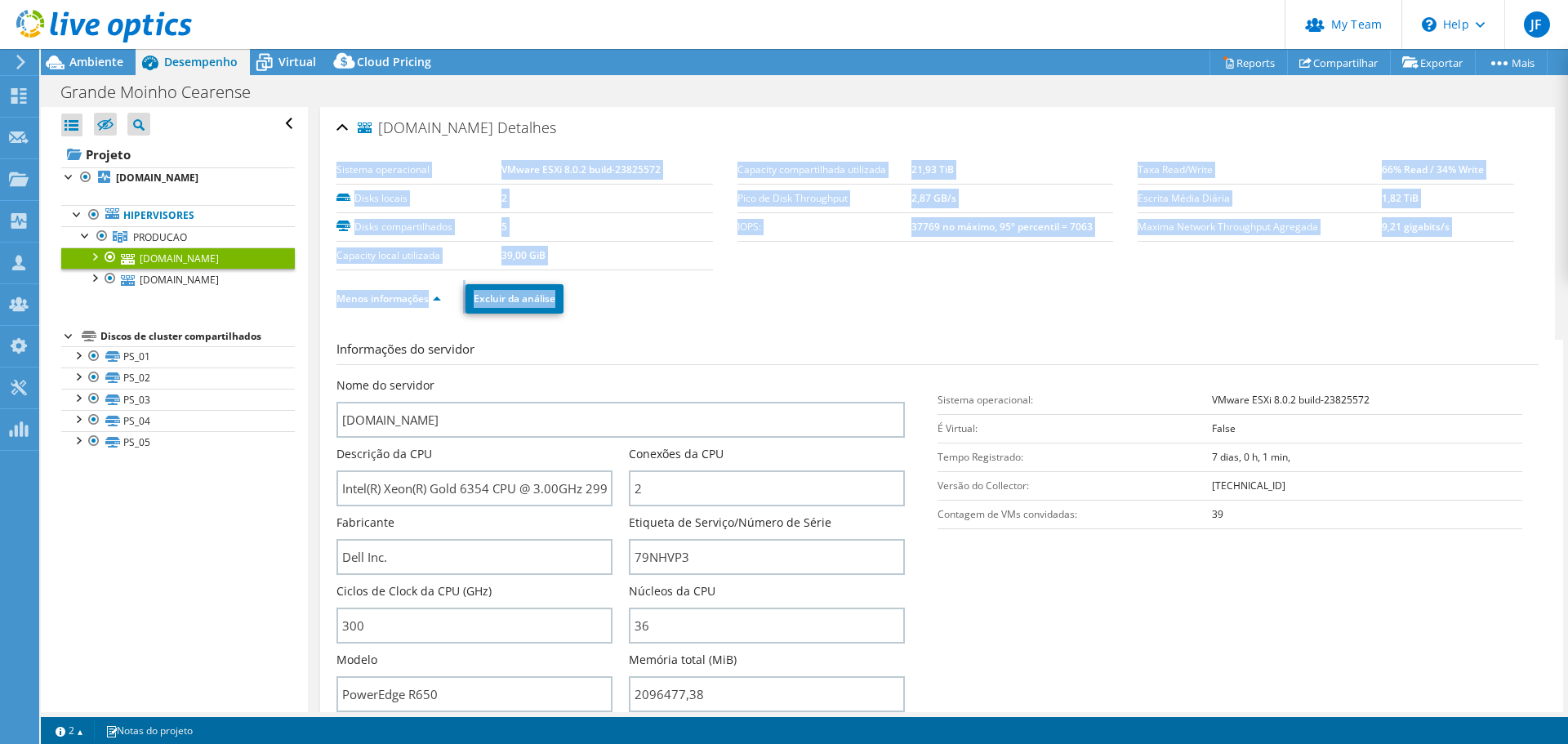
drag, startPoint x: 712, startPoint y: 270, endPoint x: 331, endPoint y: 166, distance: 394.9
click at [330, 167] on div "[DOMAIN_NAME] Detalhes Sistema operacional VMware ESXi 8.0.2 build-23825572 Dis…" at bounding box center [937, 590] width 1235 height 966
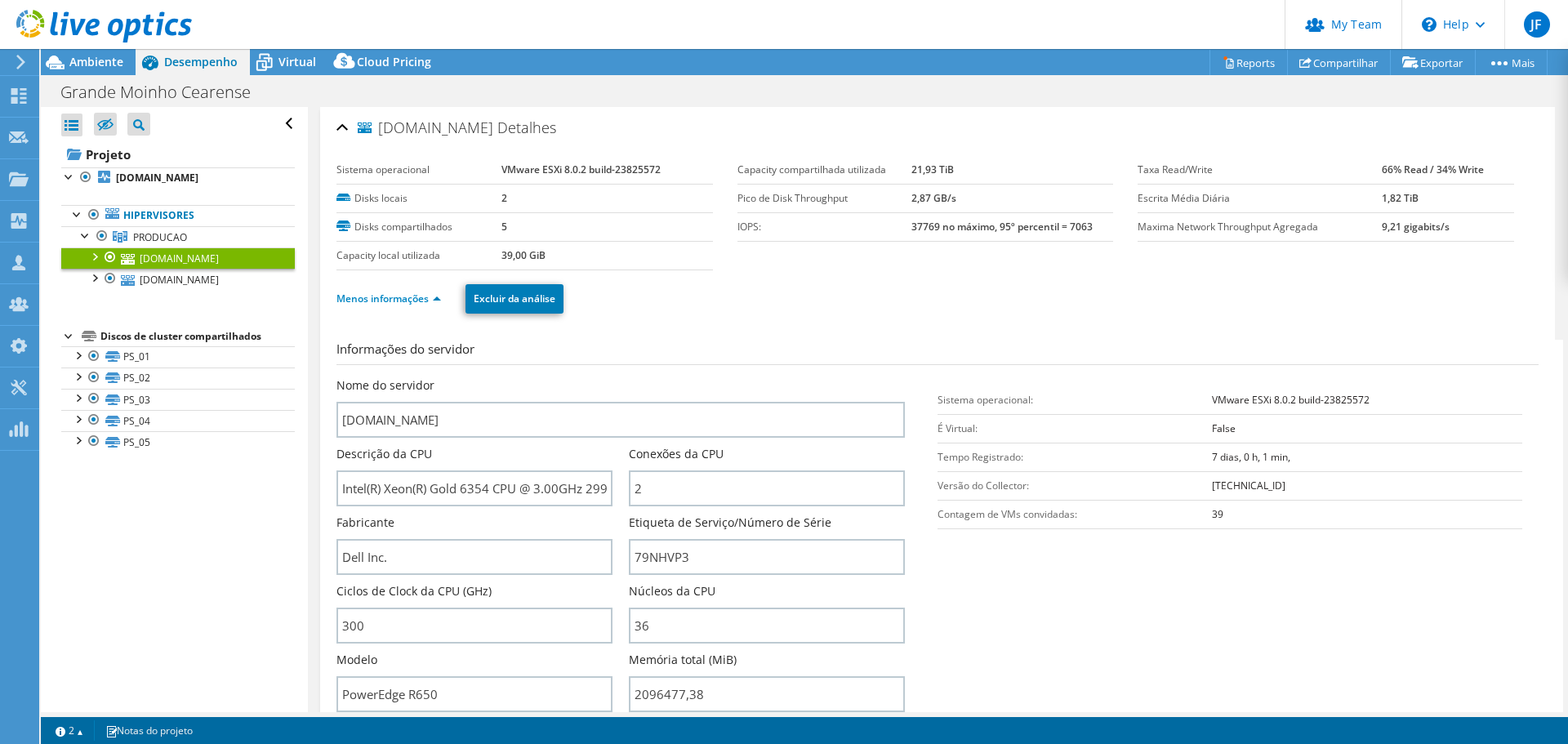
click at [742, 271] on div "Menos informações Excluir da análise" at bounding box center [937, 299] width 1202 height 57
click at [83, 60] on span "Ambiente" at bounding box center [97, 62] width 54 height 15
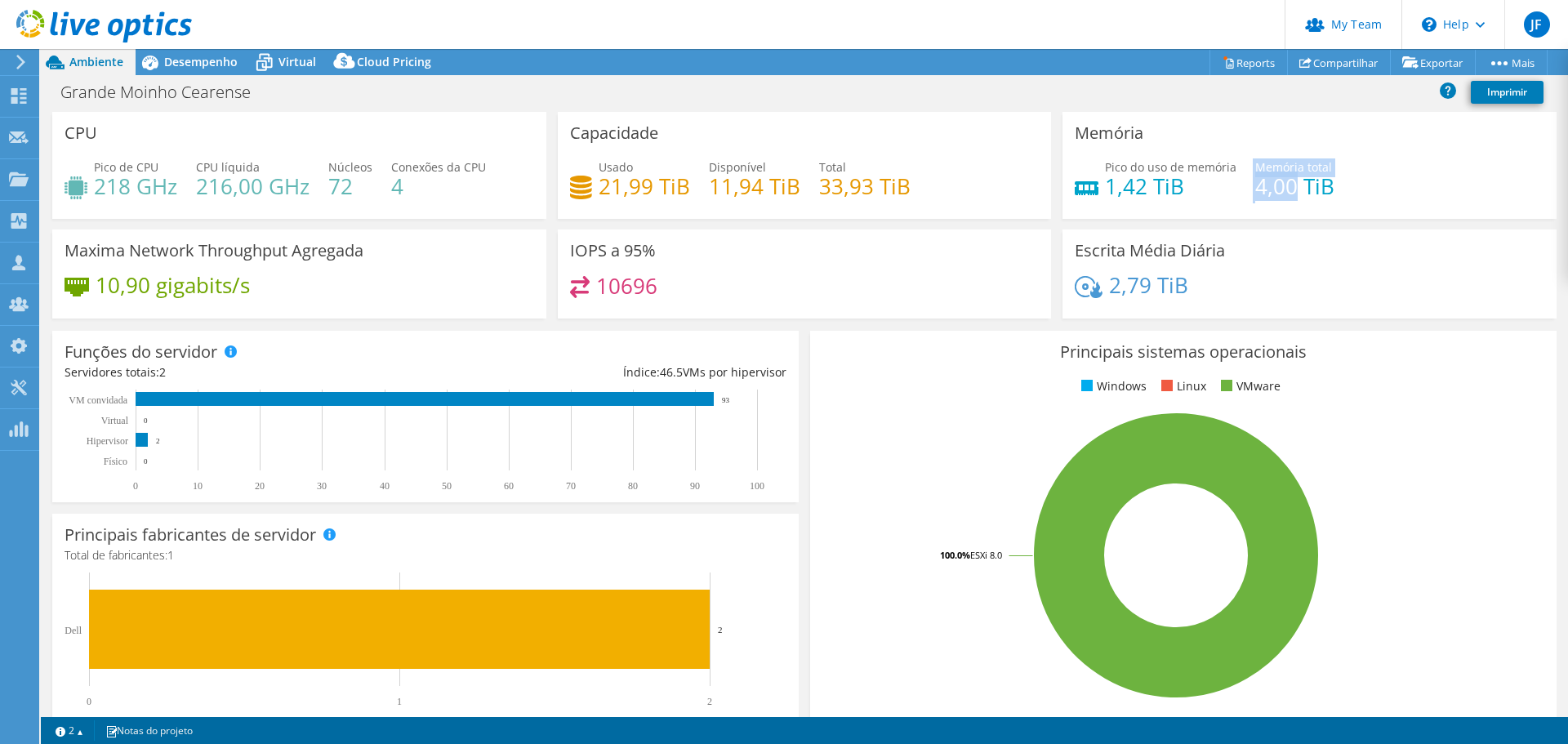
drag, startPoint x: 1287, startPoint y: 181, endPoint x: 1230, endPoint y: 184, distance: 57.1
click at [1230, 184] on div "Pico do uso de memória 1,42 TiB Memória total 4,00 TiB" at bounding box center [1310, 185] width 470 height 53
click at [1261, 192] on h4 "4,00 TiB" at bounding box center [1295, 186] width 79 height 18
click at [1290, 195] on h4 "4,00 TiB" at bounding box center [1295, 186] width 79 height 18
drag, startPoint x: 1285, startPoint y: 193, endPoint x: 1249, endPoint y: 193, distance: 36.0
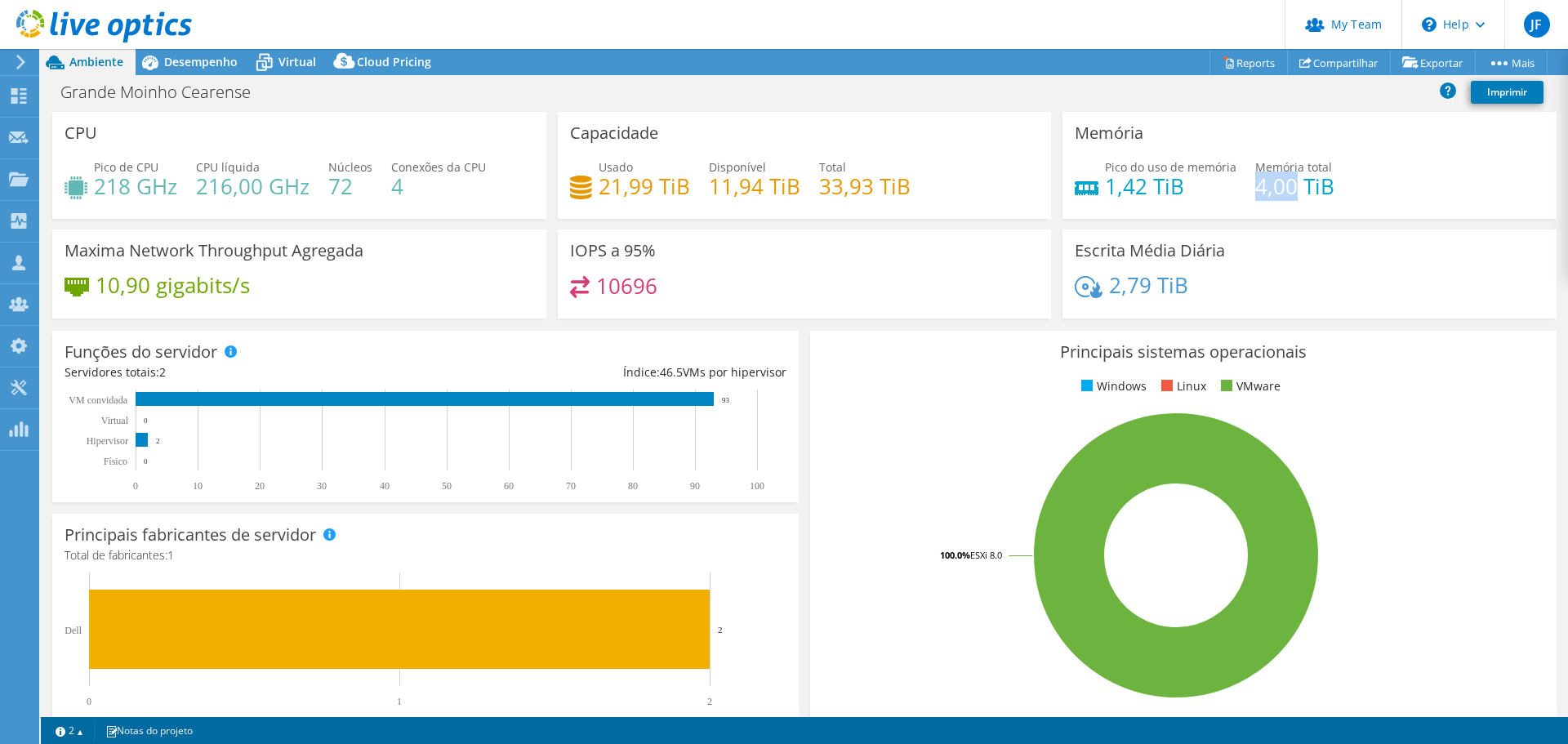
click at [1256, 193] on h4 "4,00 TiB" at bounding box center [1295, 186] width 79 height 18
drag, startPoint x: 1284, startPoint y: 188, endPoint x: 1274, endPoint y: 188, distance: 10.0
click at [1284, 188] on h4 "4,00 TiB" at bounding box center [1295, 186] width 79 height 18
click at [209, 61] on span "Desempenho" at bounding box center [201, 62] width 74 height 15
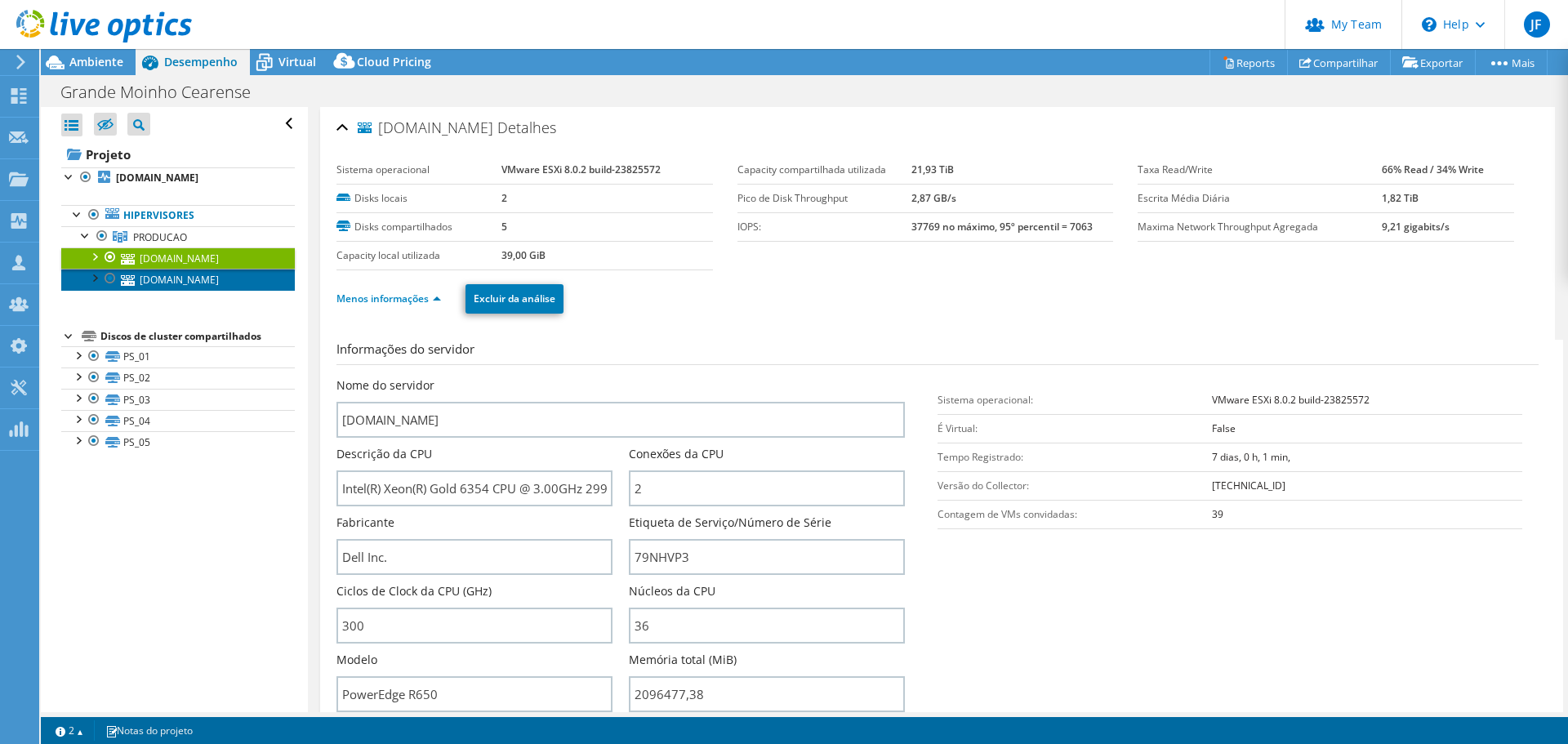
click at [197, 276] on link "[DOMAIN_NAME]" at bounding box center [178, 280] width 234 height 21
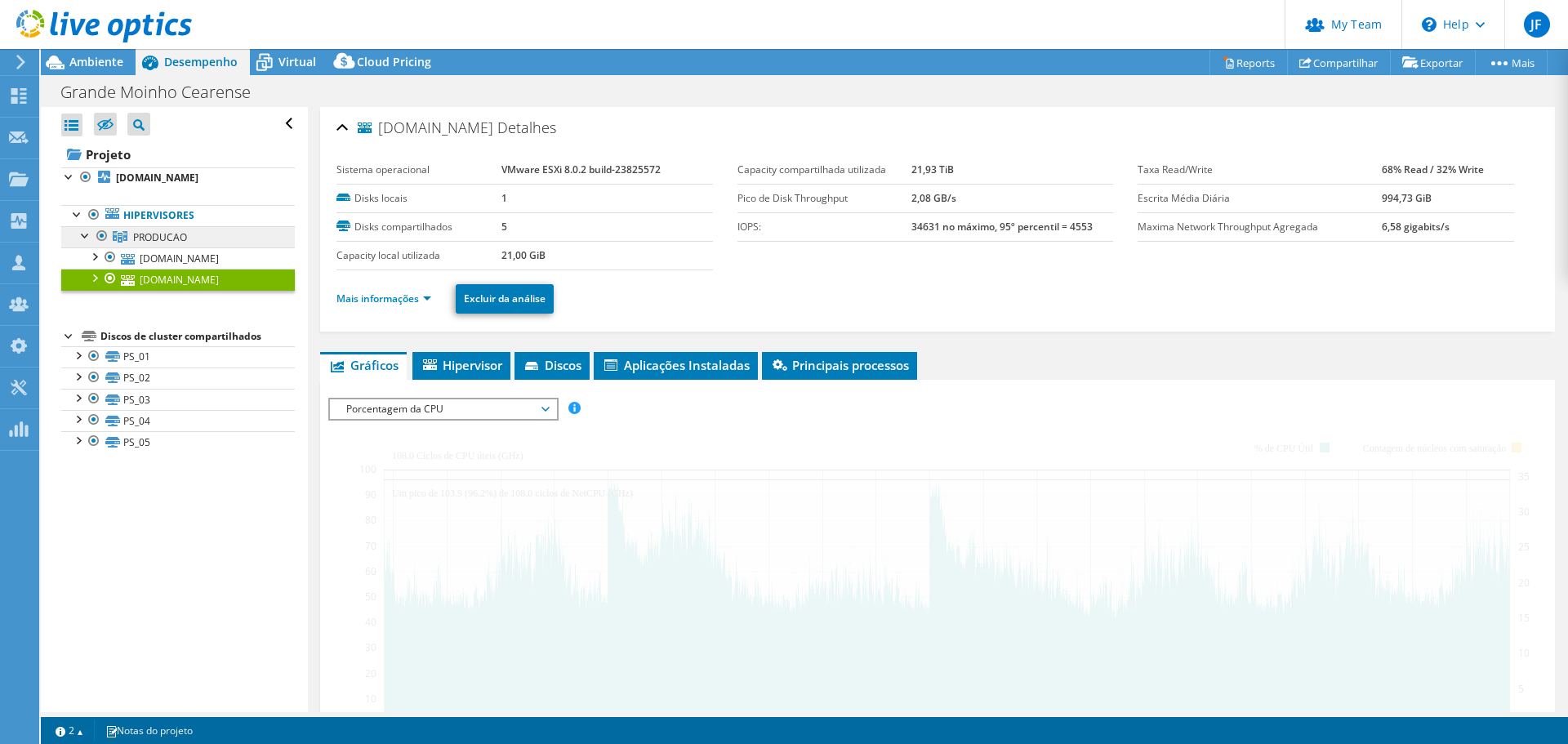
click at [155, 237] on span "PRODUCAO" at bounding box center [161, 237] width 54 height 14
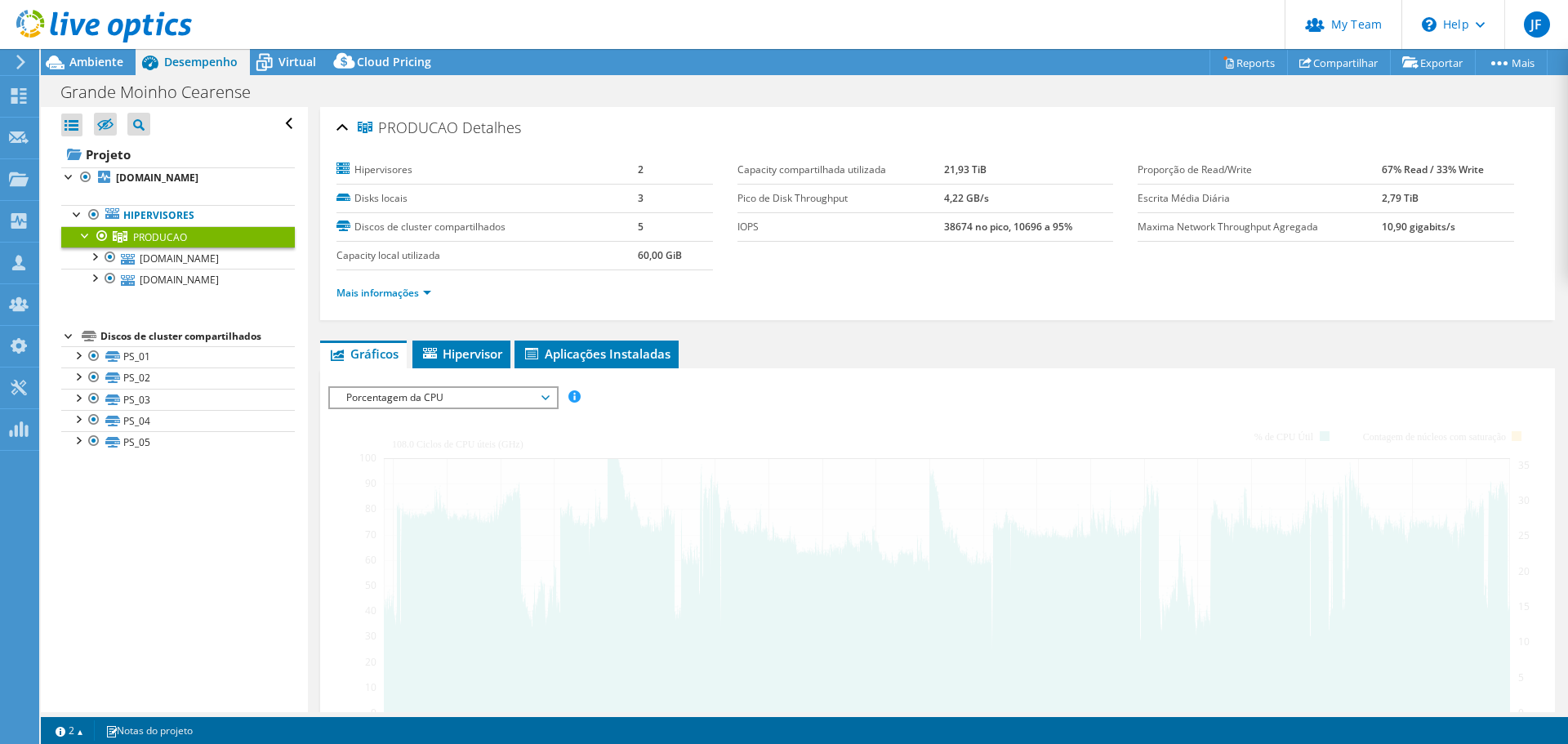
click at [291, 58] on span "Virtual" at bounding box center [297, 62] width 38 height 15
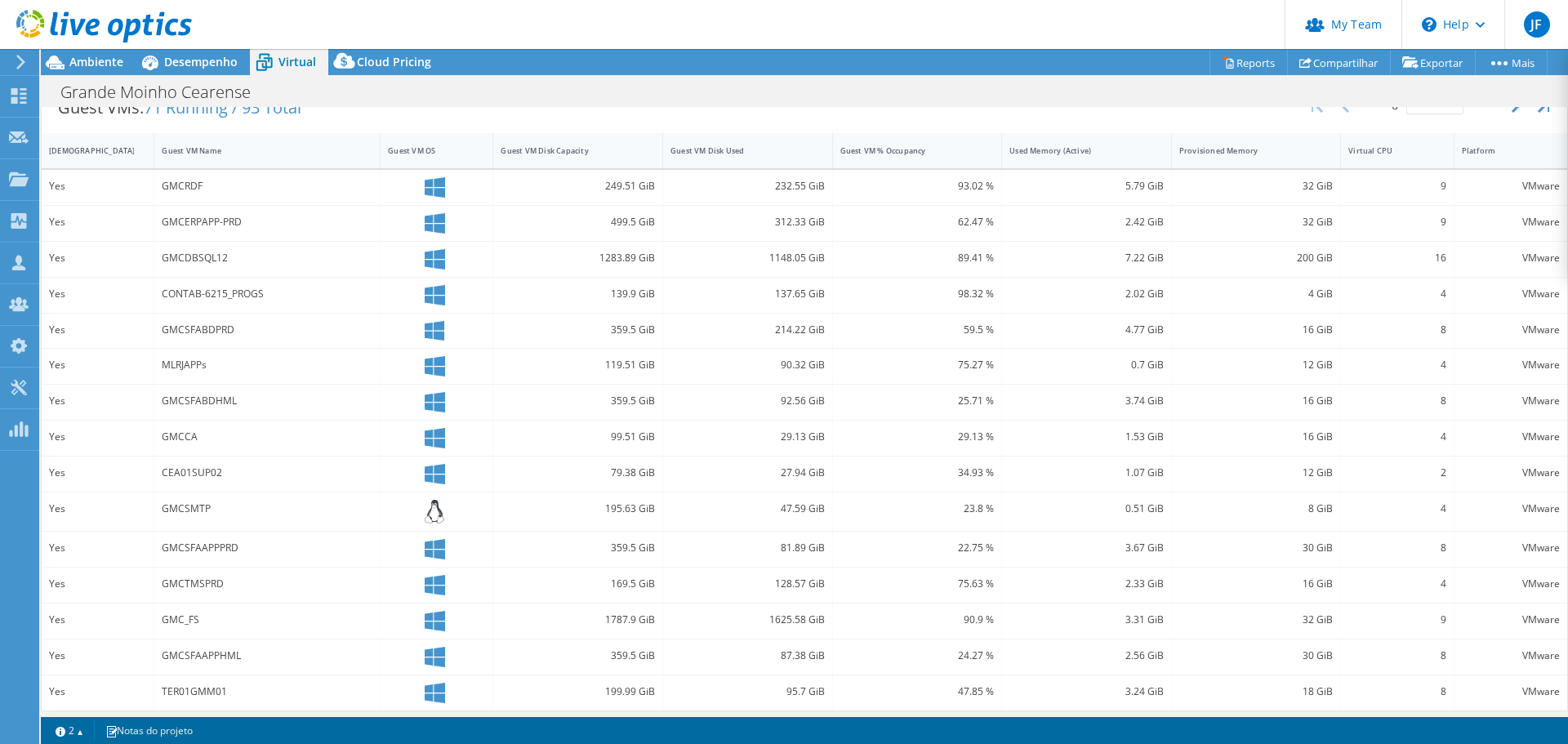
scroll to position [354, 0]
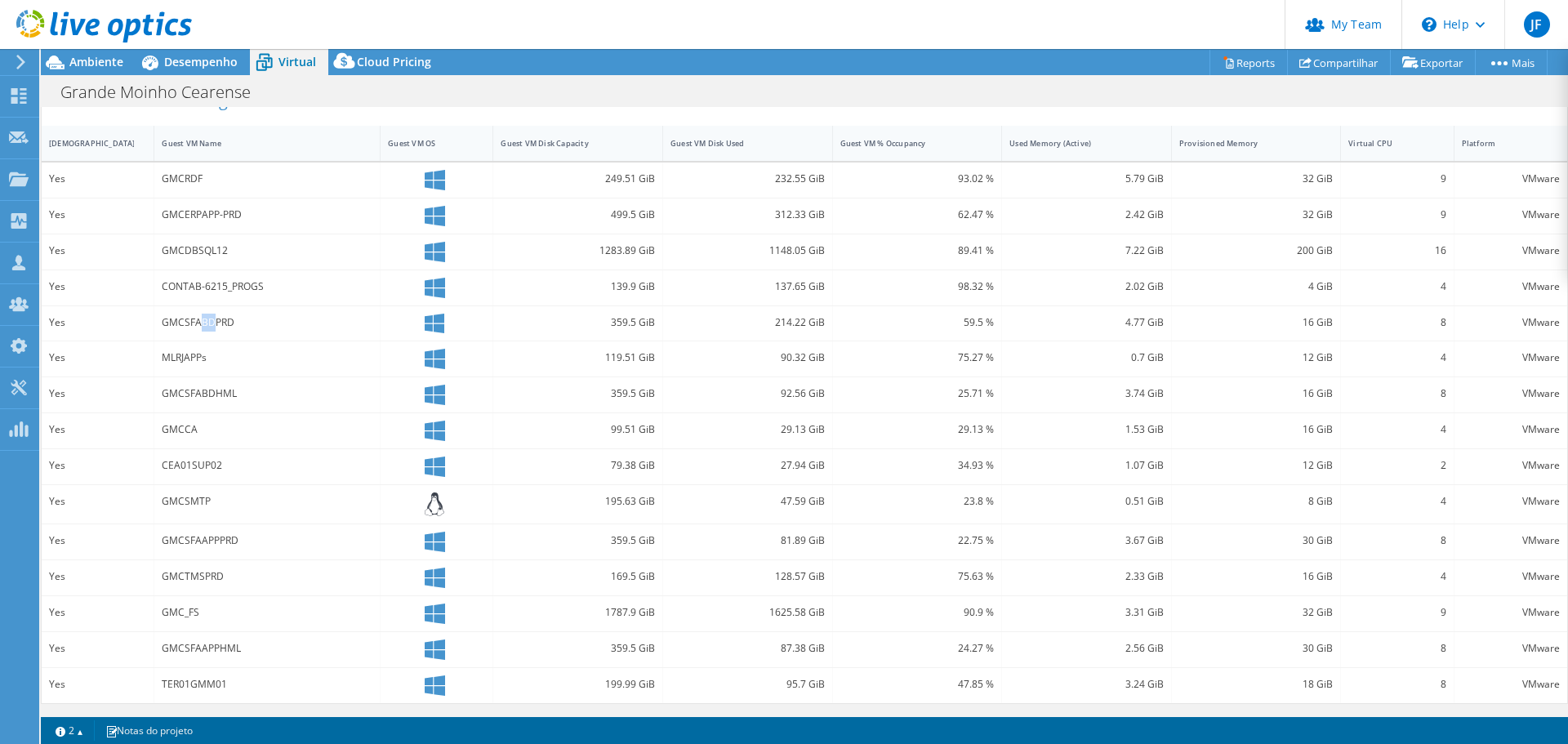
drag, startPoint x: 213, startPoint y: 325, endPoint x: 200, endPoint y: 324, distance: 13.0
click at [200, 324] on div "GMCSFABDPRD" at bounding box center [267, 322] width 211 height 18
drag, startPoint x: 236, startPoint y: 326, endPoint x: 202, endPoint y: 323, distance: 34.1
click at [202, 323] on div "GMCSFABDPRD" at bounding box center [267, 322] width 211 height 18
drag, startPoint x: 1138, startPoint y: 324, endPoint x: 1119, endPoint y: 326, distance: 19.1
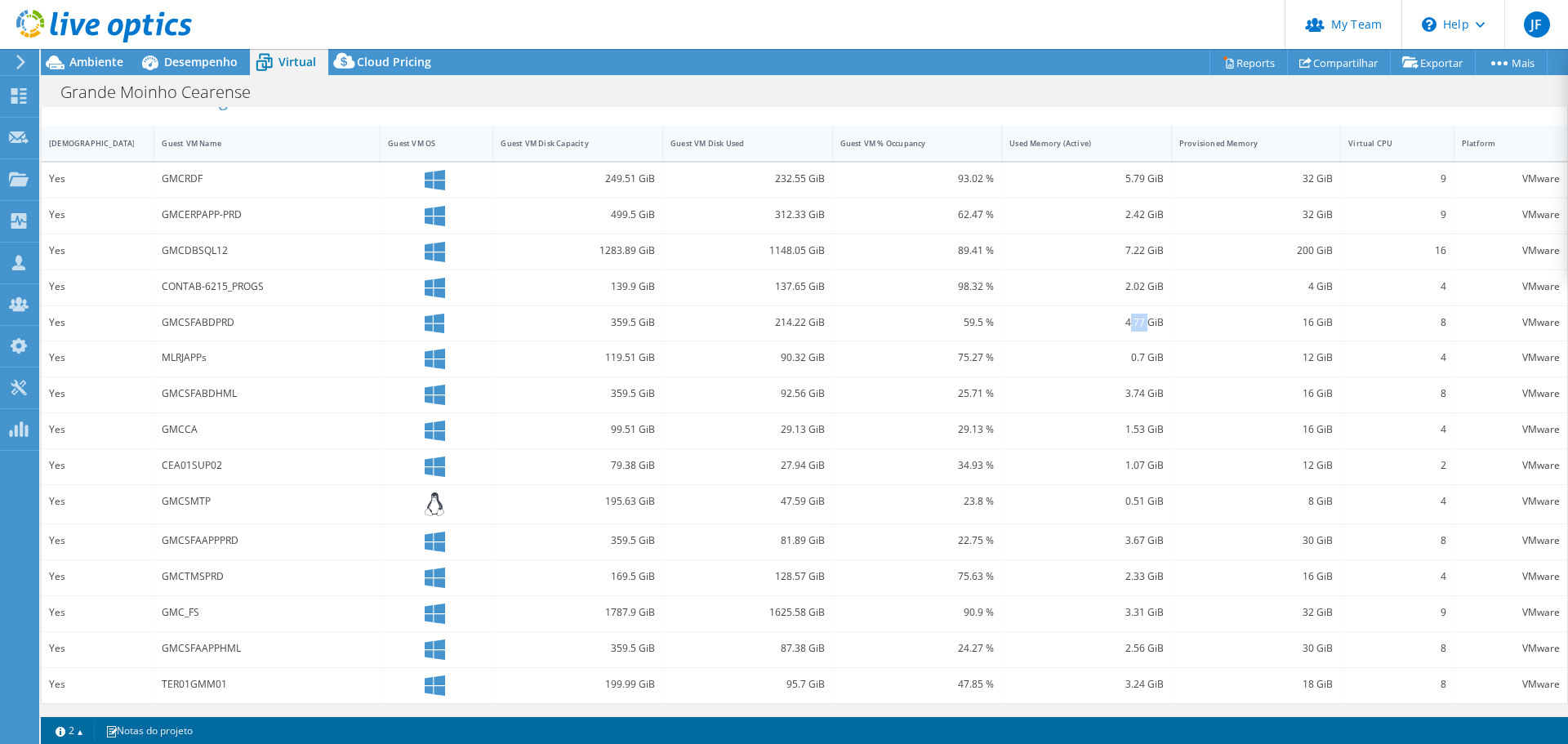
click at [1119, 326] on div "4.77 GiB" at bounding box center [1087, 322] width 155 height 18
drag, startPoint x: 1299, startPoint y: 320, endPoint x: 1284, endPoint y: 321, distance: 15.0
click at [1284, 321] on div "16 GiB" at bounding box center [1257, 322] width 155 height 18
drag, startPoint x: 1304, startPoint y: 321, endPoint x: 1292, endPoint y: 321, distance: 12.0
click at [1292, 321] on div "16 GiB" at bounding box center [1257, 322] width 155 height 18
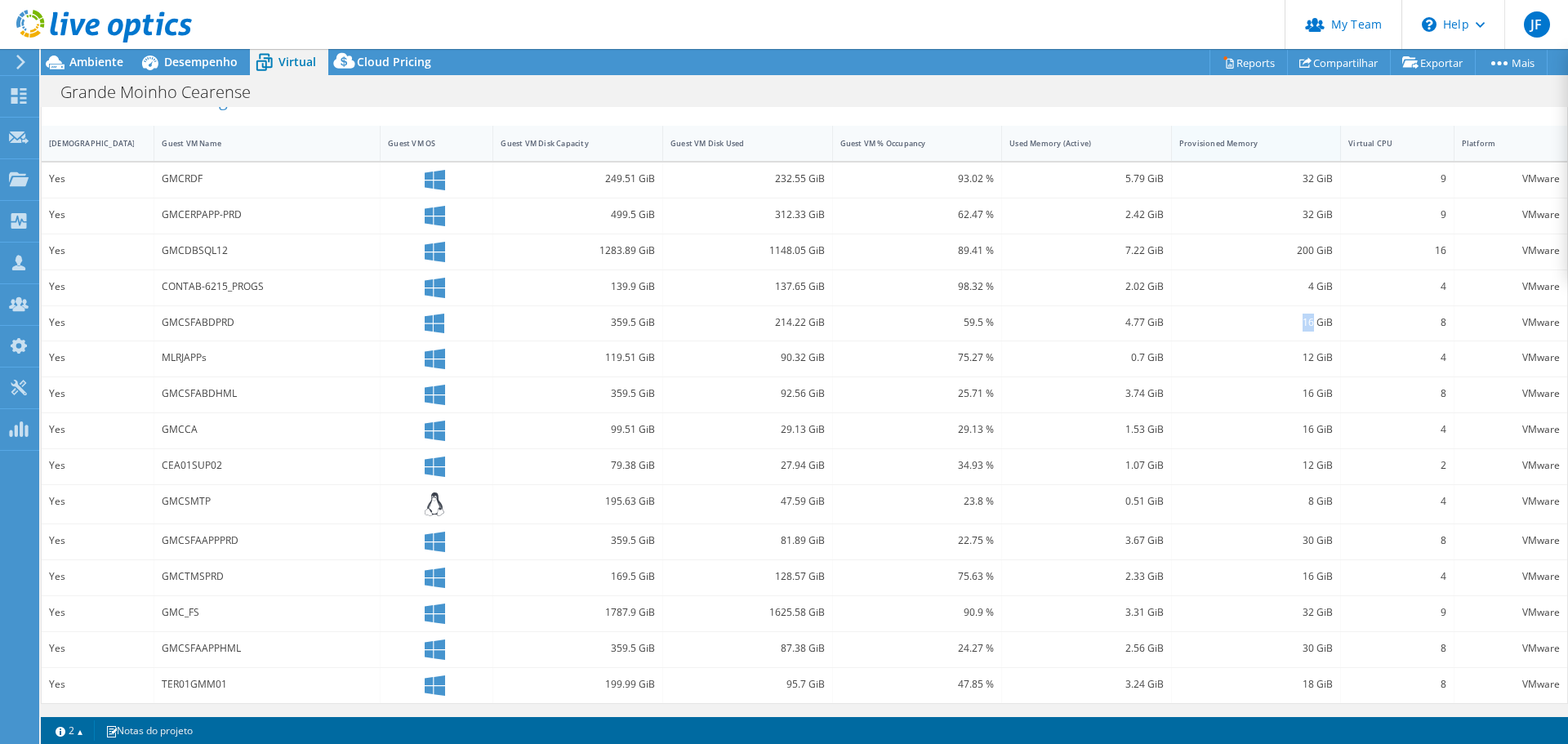
click at [1289, 149] on div "Provisioned Memory" at bounding box center [1247, 143] width 150 height 25
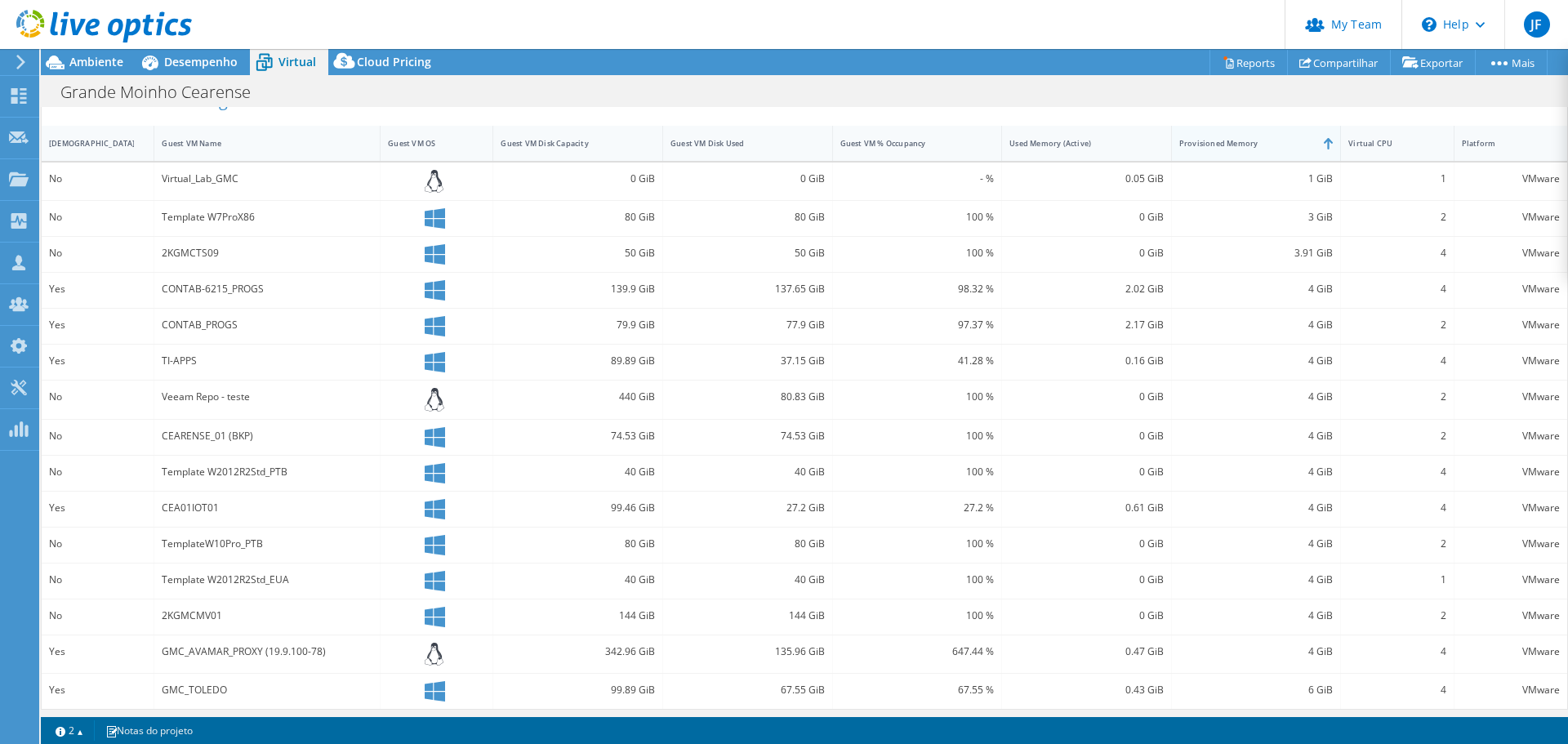
click at [1289, 149] on div "Provisioned Memory" at bounding box center [1247, 143] width 150 height 25
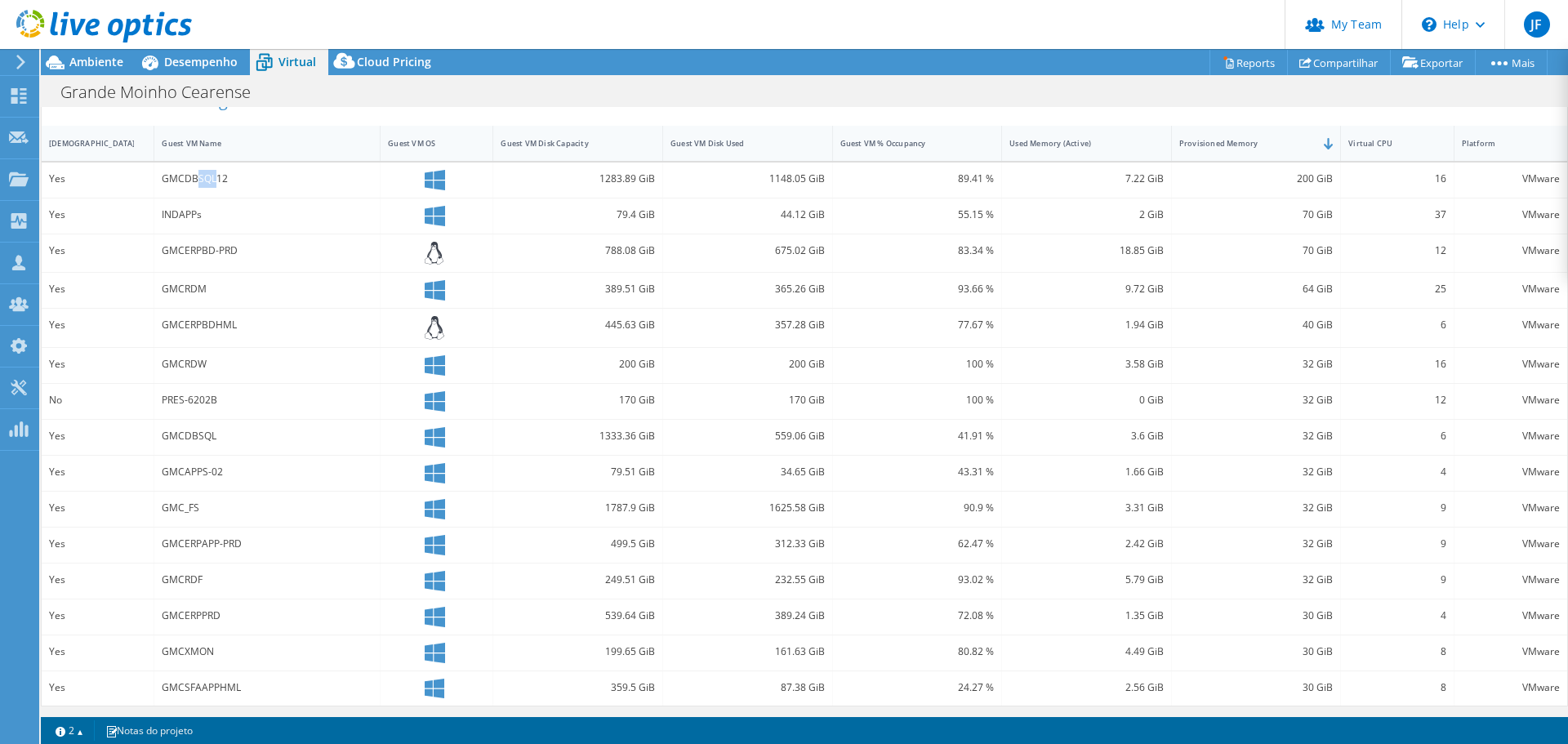
drag, startPoint x: 216, startPoint y: 177, endPoint x: 194, endPoint y: 172, distance: 22.6
click at [194, 172] on div "GMCDBSQL12" at bounding box center [267, 179] width 211 height 18
click at [1375, 139] on div "Virtual CPU" at bounding box center [1387, 143] width 77 height 11
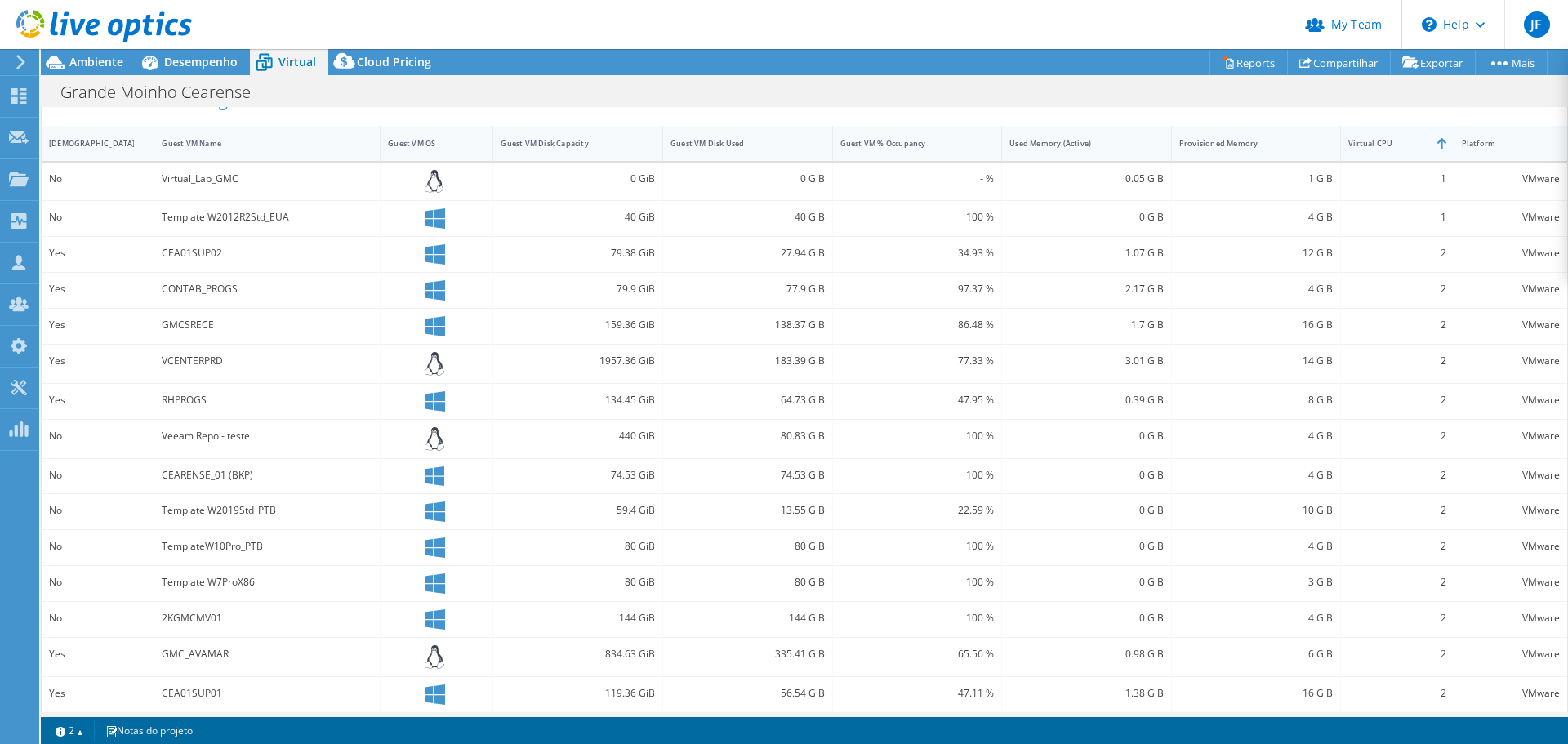
click at [1376, 139] on div "Virtual CPU" at bounding box center [1387, 143] width 77 height 11
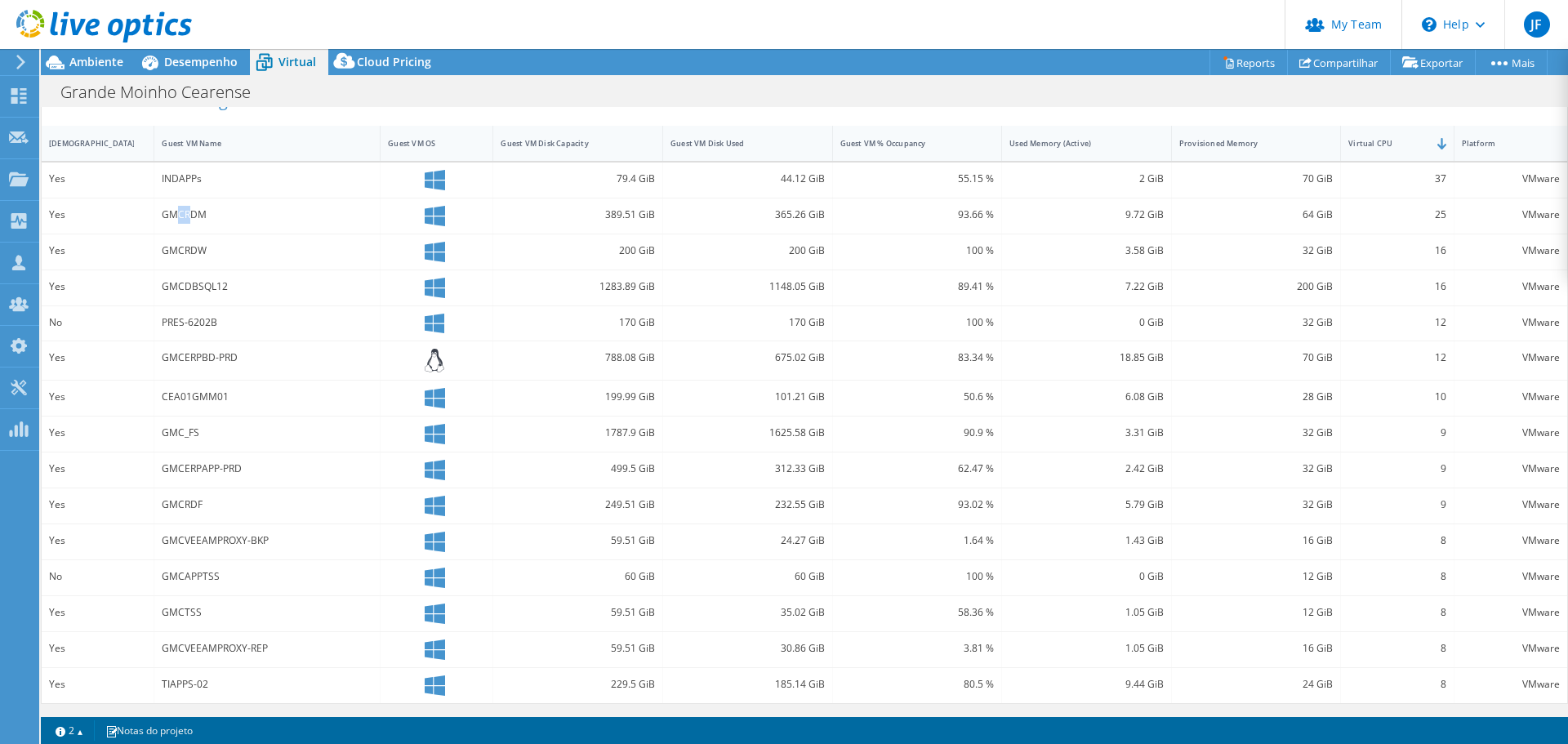
drag, startPoint x: 189, startPoint y: 215, endPoint x: 180, endPoint y: 213, distance: 9.2
click at [180, 213] on div "GMCRDM" at bounding box center [267, 215] width 211 height 18
click at [244, 220] on div "GMCRDM" at bounding box center [267, 215] width 211 height 18
drag, startPoint x: 207, startPoint y: 215, endPoint x: 185, endPoint y: 215, distance: 22.0
click at [185, 215] on div "GMCRDM" at bounding box center [267, 215] width 211 height 18
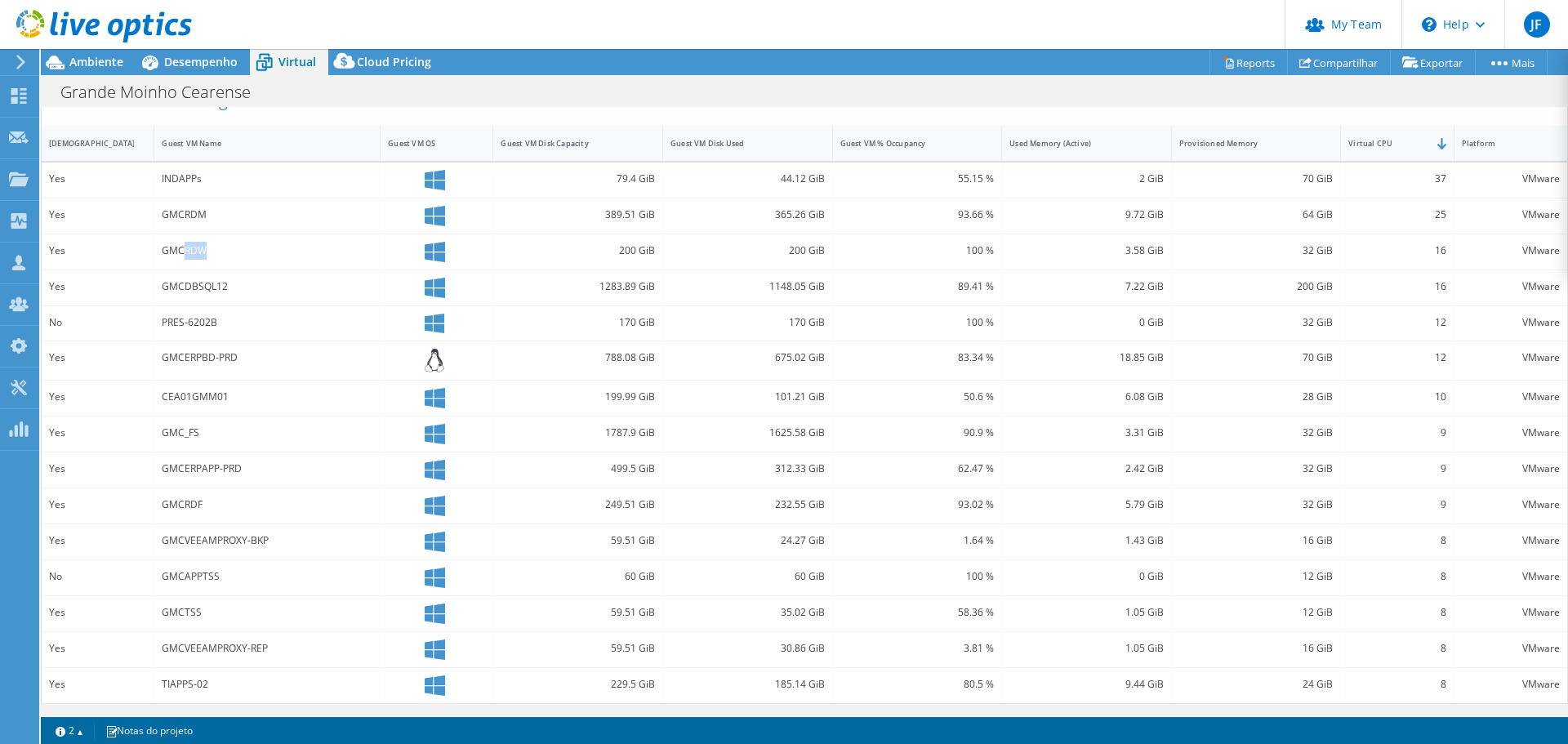
drag, startPoint x: 209, startPoint y: 251, endPoint x: 184, endPoint y: 251, distance: 25.0
click at [184, 251] on div "GMCRDW" at bounding box center [267, 251] width 211 height 18
drag, startPoint x: 234, startPoint y: 286, endPoint x: 187, endPoint y: 286, distance: 47.0
click at [187, 286] on div "GMCDBSQL12" at bounding box center [267, 286] width 211 height 18
click at [251, 361] on div "GMCERPBD-PRD" at bounding box center [267, 358] width 211 height 18
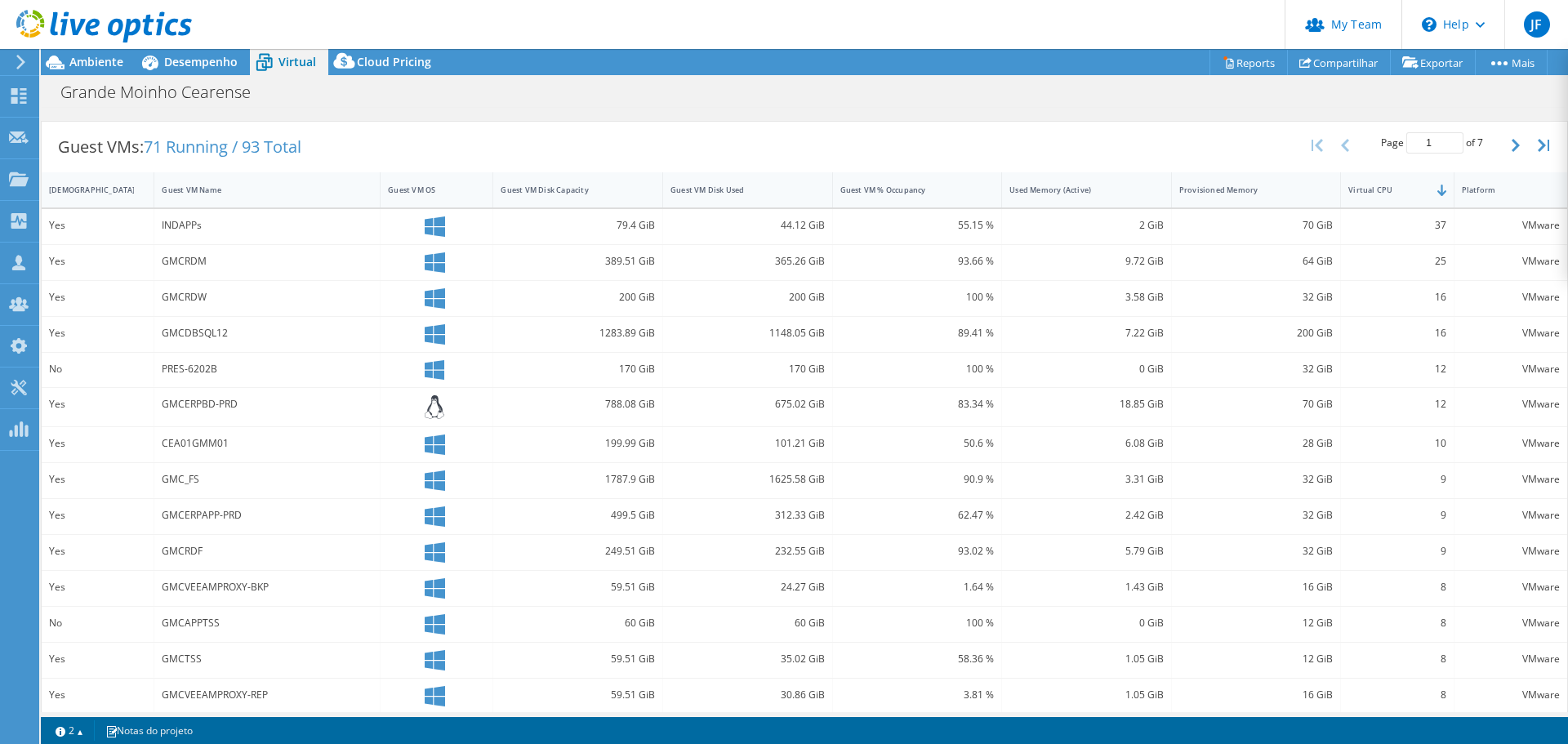
scroll to position [327, 0]
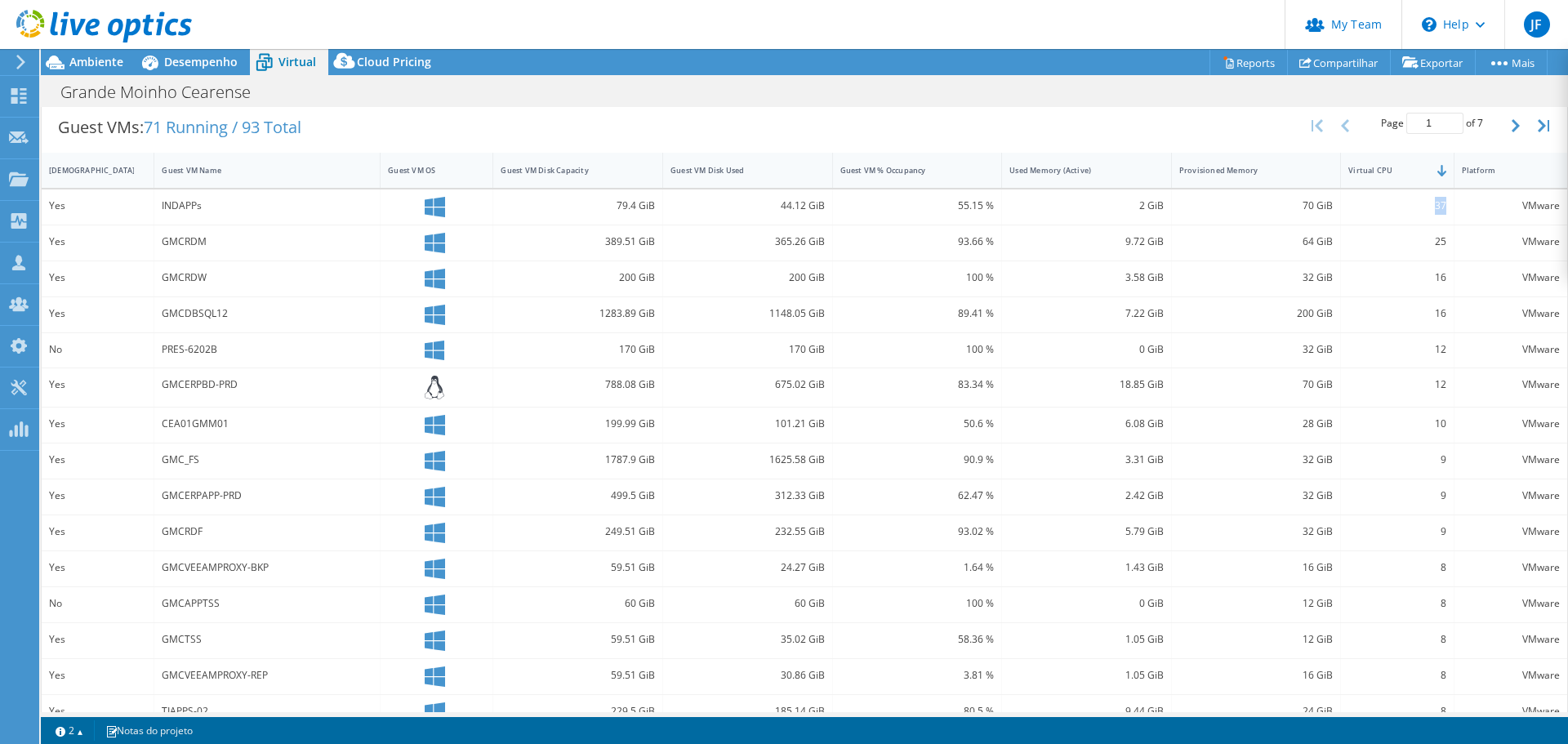
drag, startPoint x: 1434, startPoint y: 206, endPoint x: 1423, endPoint y: 206, distance: 11.0
click at [1423, 206] on div "37" at bounding box center [1397, 206] width 97 height 18
click at [1436, 209] on div "37" at bounding box center [1398, 207] width 113 height 35
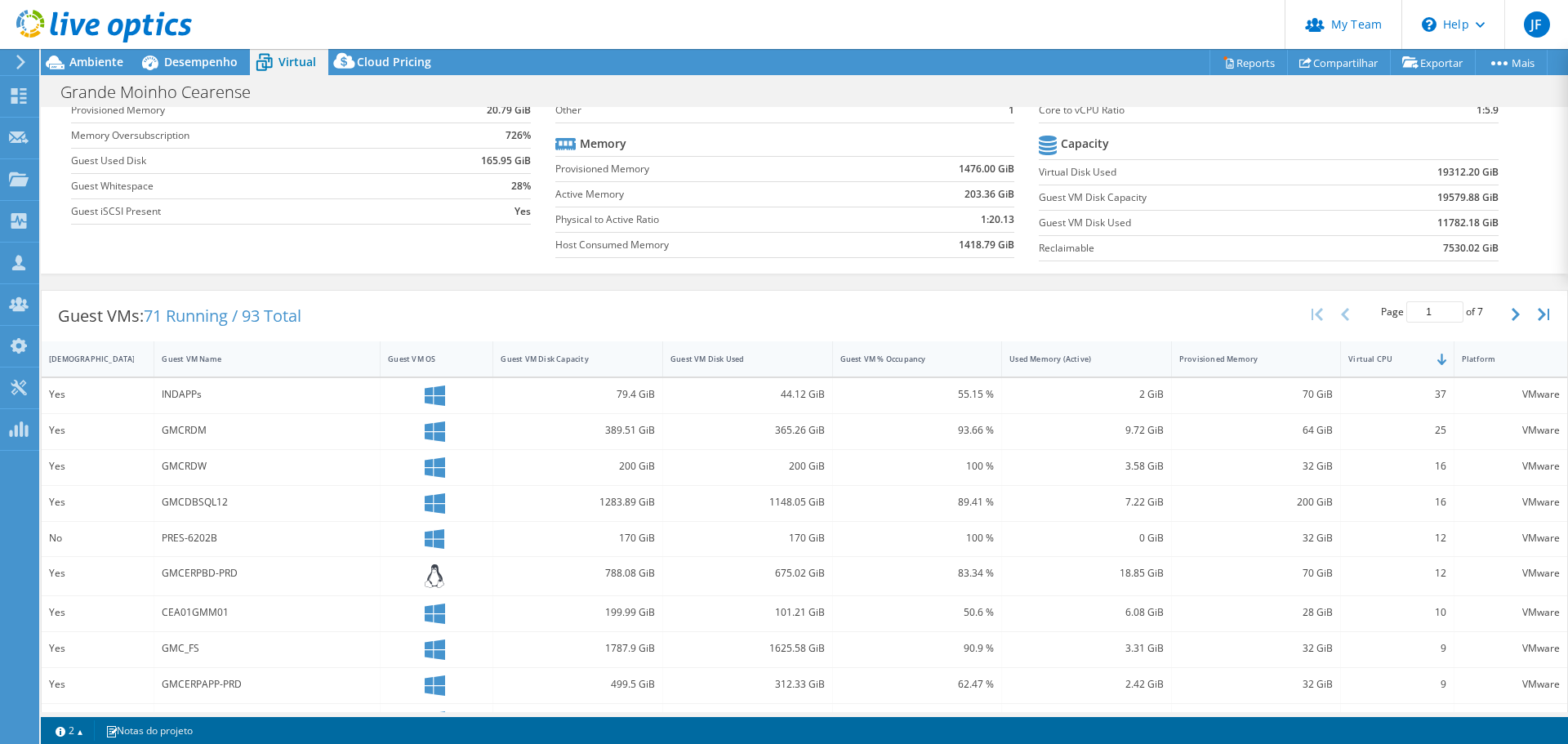
scroll to position [0, 0]
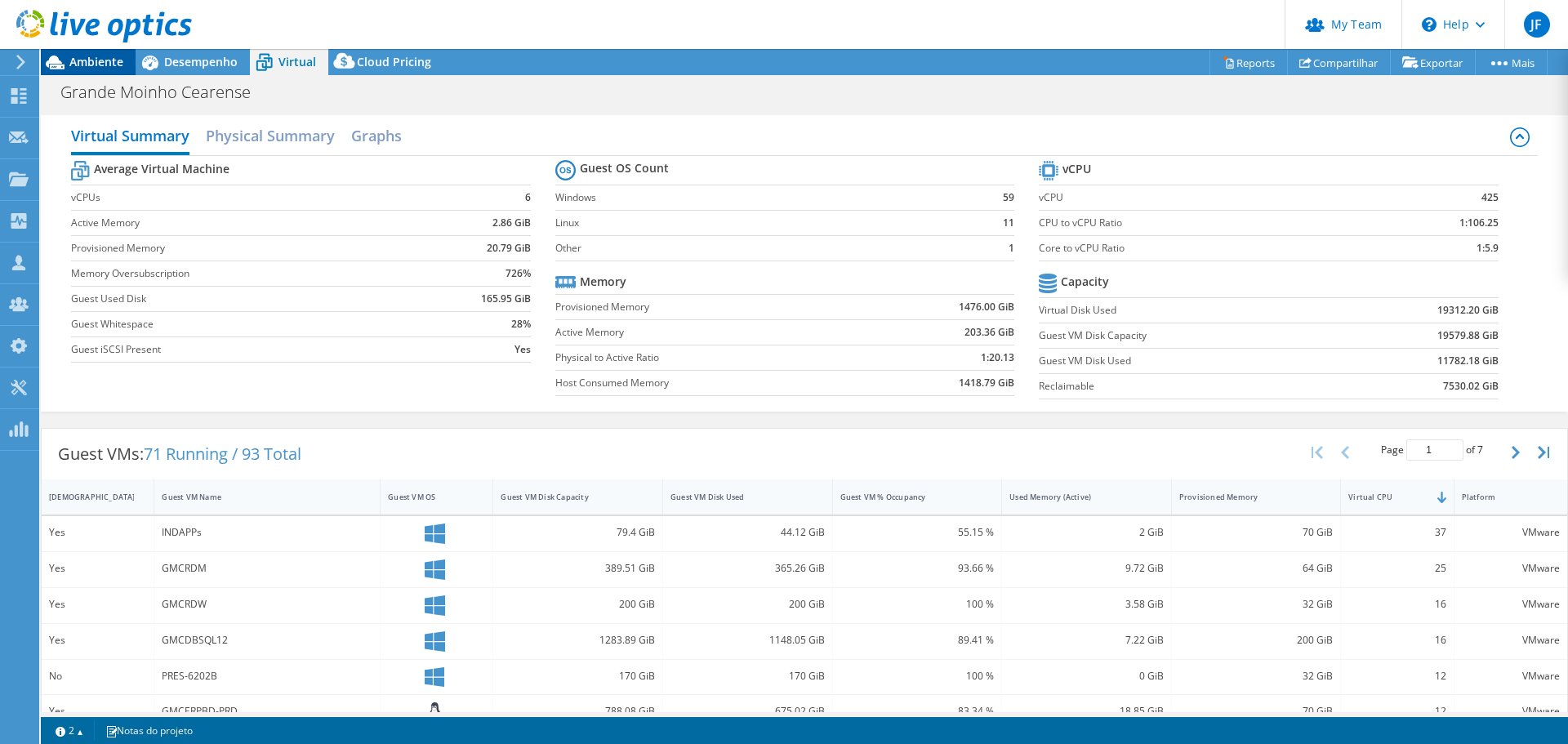
click at [94, 63] on span "Ambiente" at bounding box center [97, 62] width 54 height 15
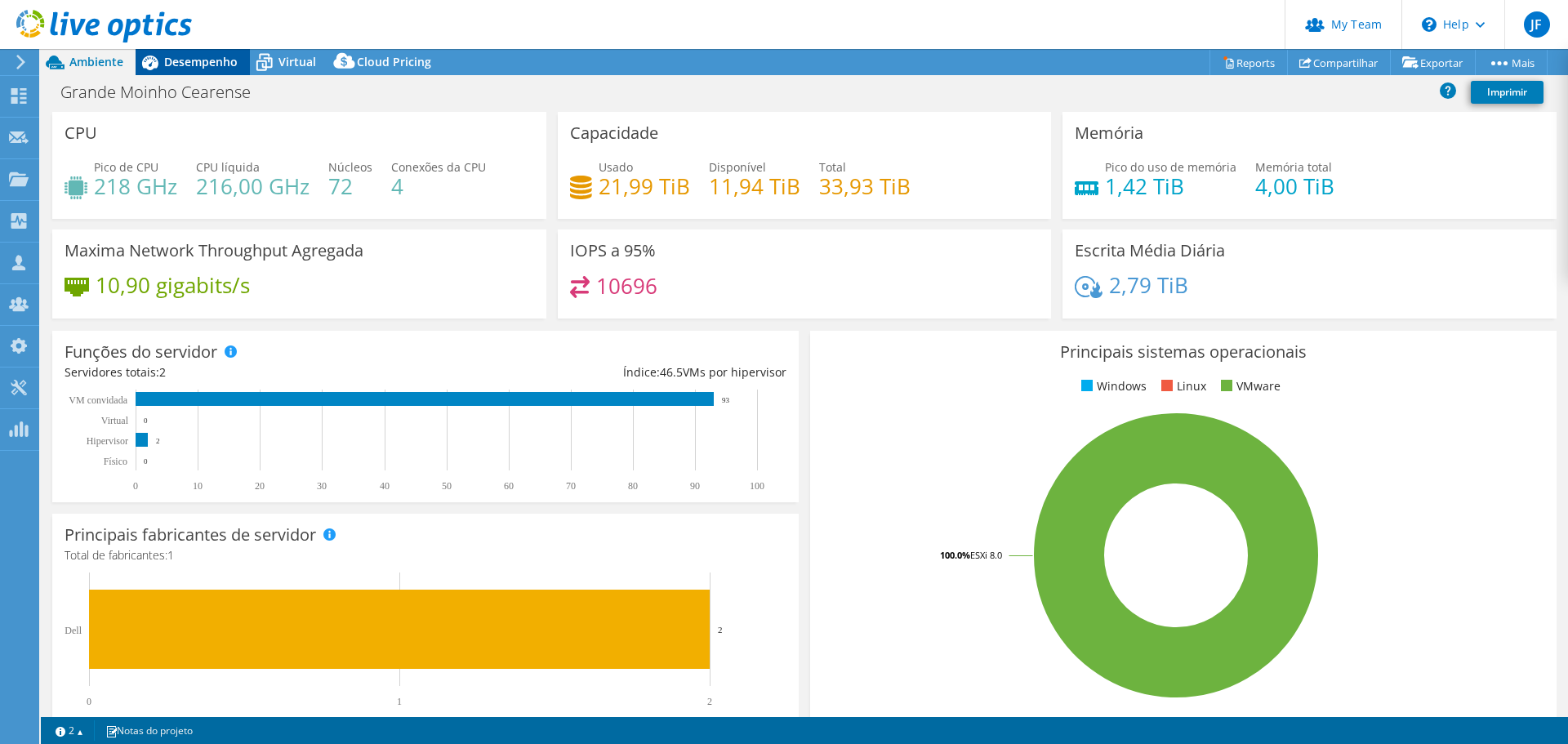
click at [212, 60] on span "Desempenho" at bounding box center [201, 62] width 74 height 15
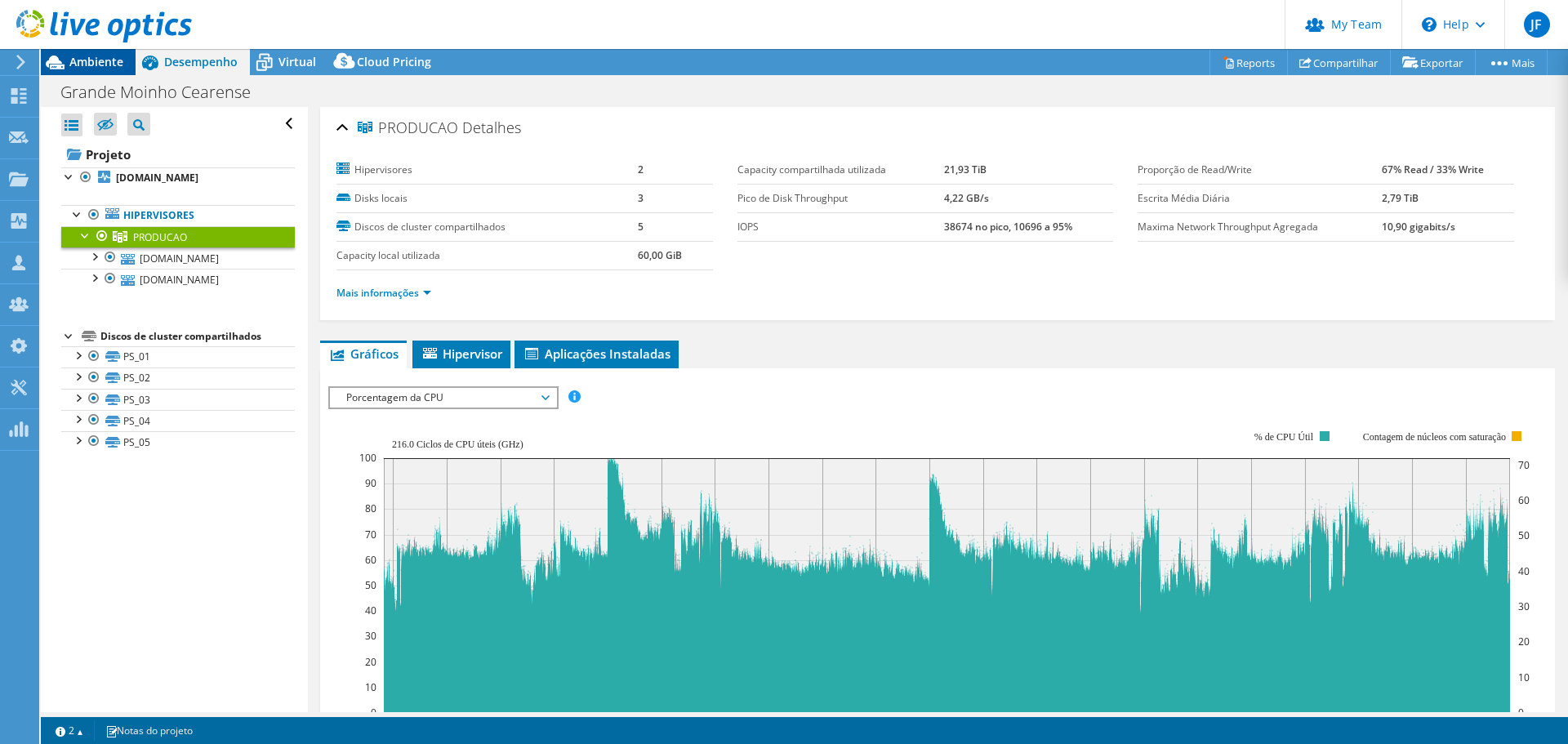
click at [84, 63] on span "Ambiente" at bounding box center [97, 62] width 54 height 15
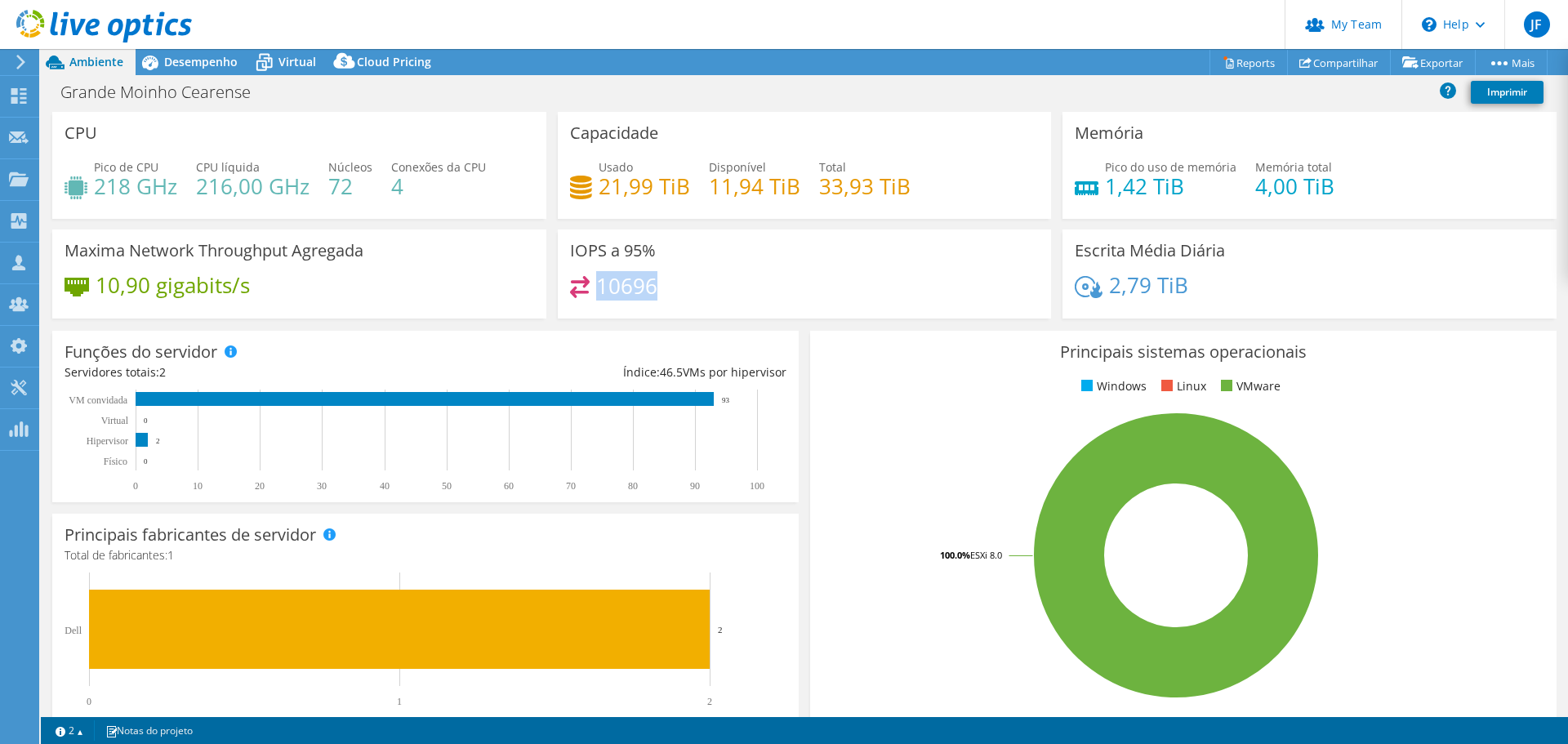
drag, startPoint x: 653, startPoint y: 287, endPoint x: 593, endPoint y: 283, distance: 60.1
click at [593, 283] on div "10696" at bounding box center [805, 293] width 470 height 35
click at [784, 82] on div "Grande Moinho Cearense Imprimir" at bounding box center [804, 91] width 1527 height 30
click at [1157, 20] on header "JF Administrador de Equipe do Canal [PERSON_NAME] [PERSON_NAME][EMAIL_ADDRESS][…" at bounding box center [784, 24] width 1568 height 49
click at [999, 22] on header "JF Administrador de Equipe do Canal [PERSON_NAME] [PERSON_NAME][EMAIL_ADDRESS][…" at bounding box center [784, 24] width 1568 height 49
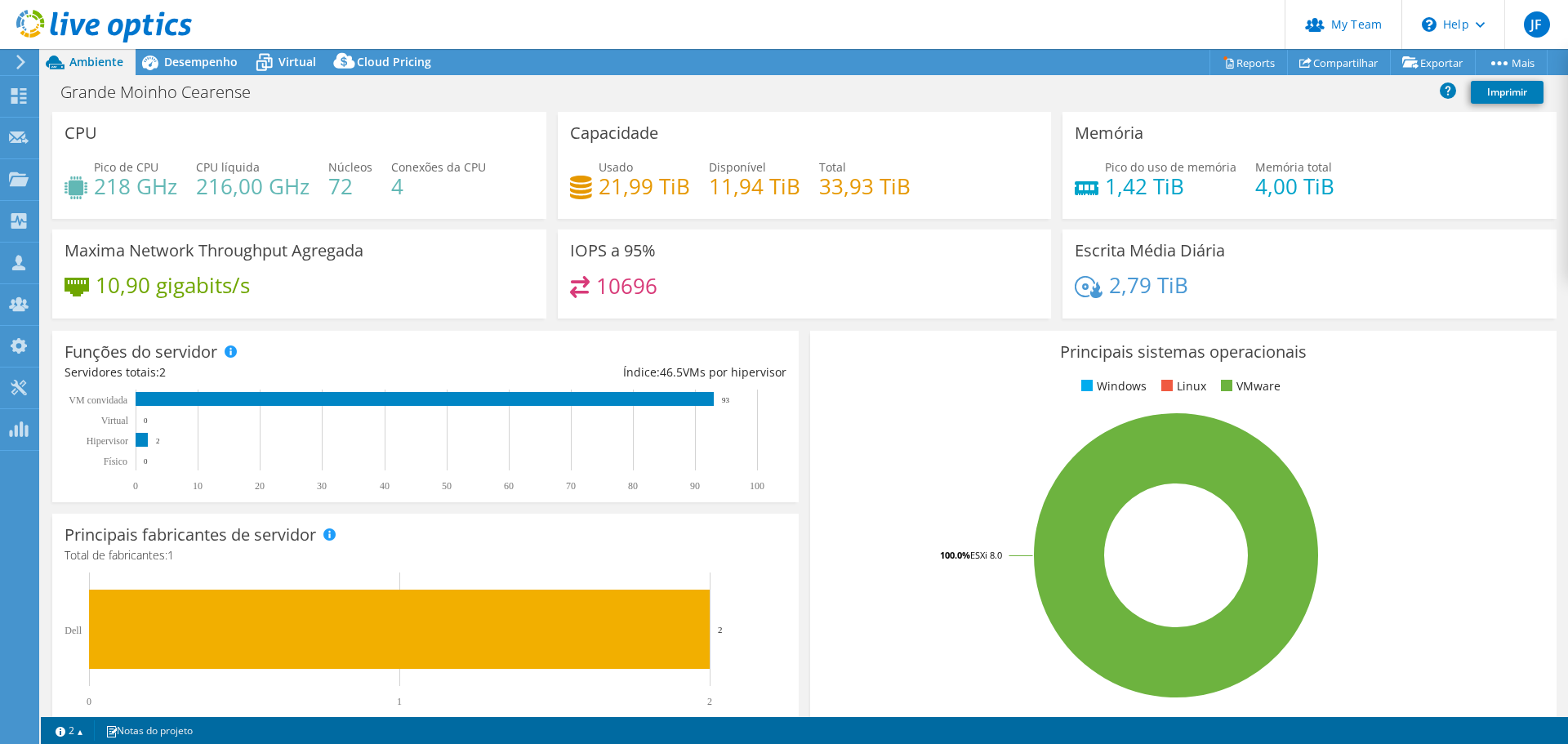
drag, startPoint x: 1189, startPoint y: 24, endPoint x: 1179, endPoint y: 24, distance: 10.0
click at [1182, 24] on header "JF Administrador de Equipe do Canal [PERSON_NAME] [PERSON_NAME][EMAIL_ADDRESS][…" at bounding box center [784, 24] width 1568 height 49
click at [273, 24] on header "JF Administrador de Equipe do Canal [PERSON_NAME] [PERSON_NAME][EMAIL_ADDRESS][…" at bounding box center [784, 24] width 1568 height 49
click at [197, 64] on span "Desempenho" at bounding box center [201, 62] width 74 height 15
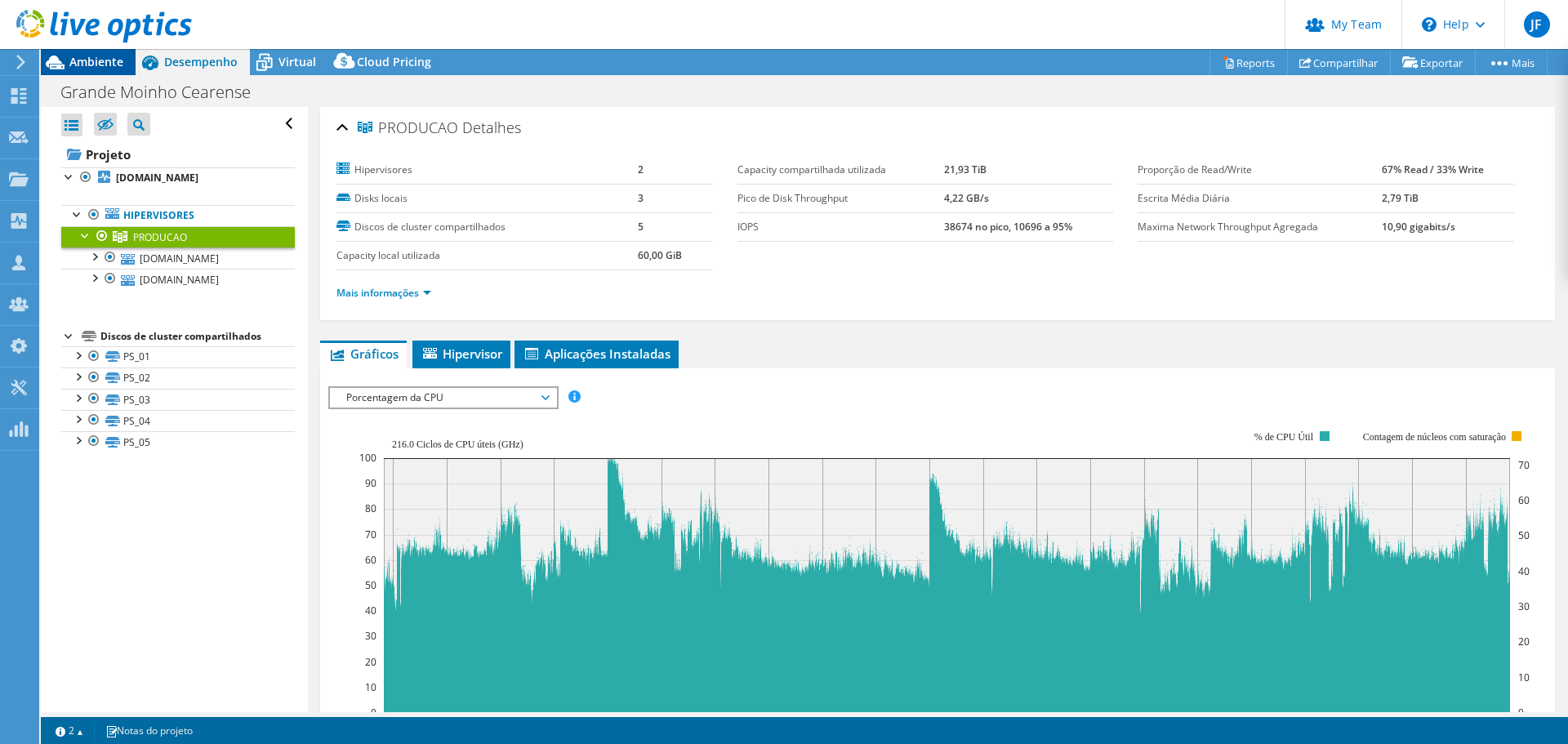
click at [81, 66] on span "Ambiente" at bounding box center [97, 62] width 54 height 15
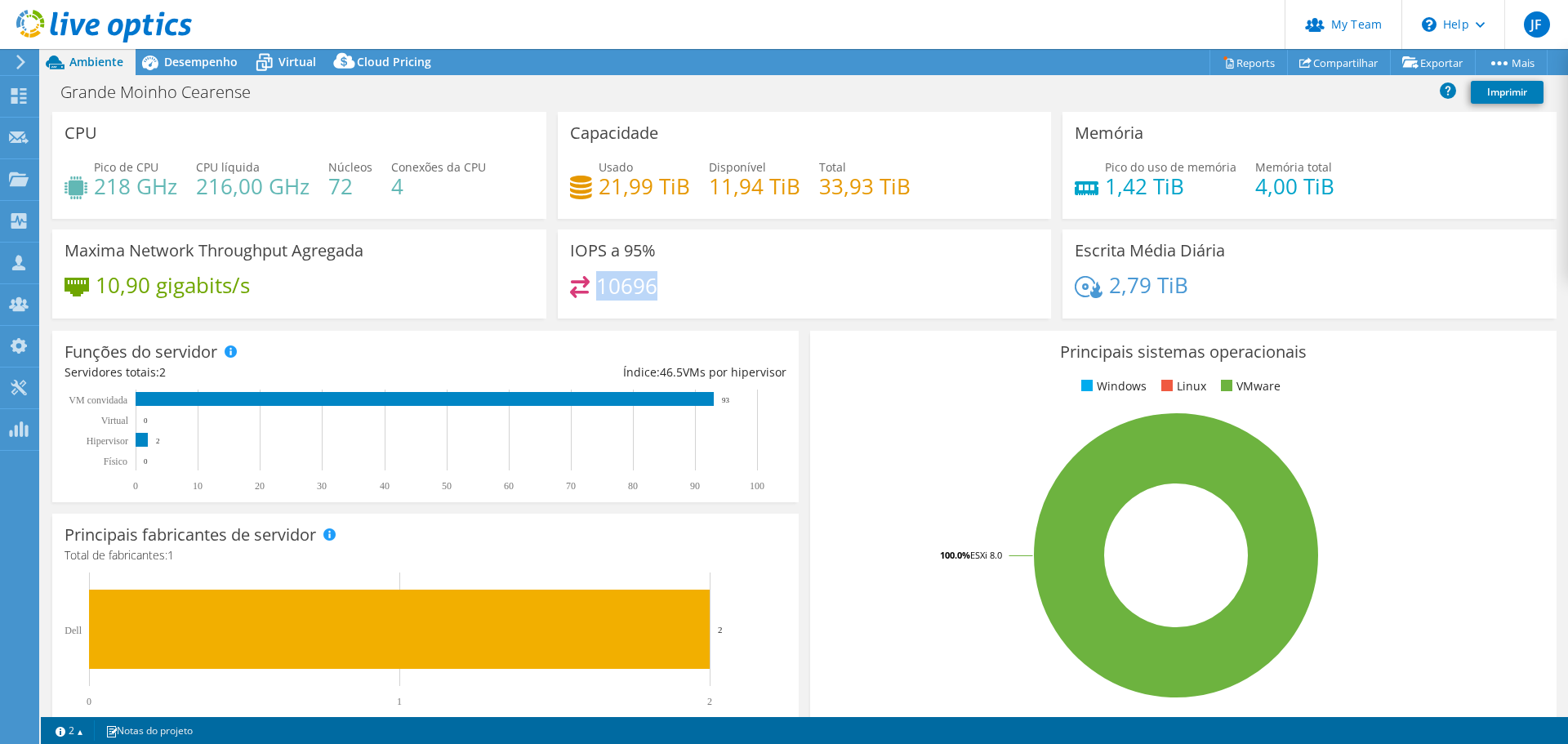
drag, startPoint x: 660, startPoint y: 296, endPoint x: 596, endPoint y: 280, distance: 66.0
click at [596, 280] on div "10696" at bounding box center [805, 293] width 470 height 35
